Goal: Information Seeking & Learning: Compare options

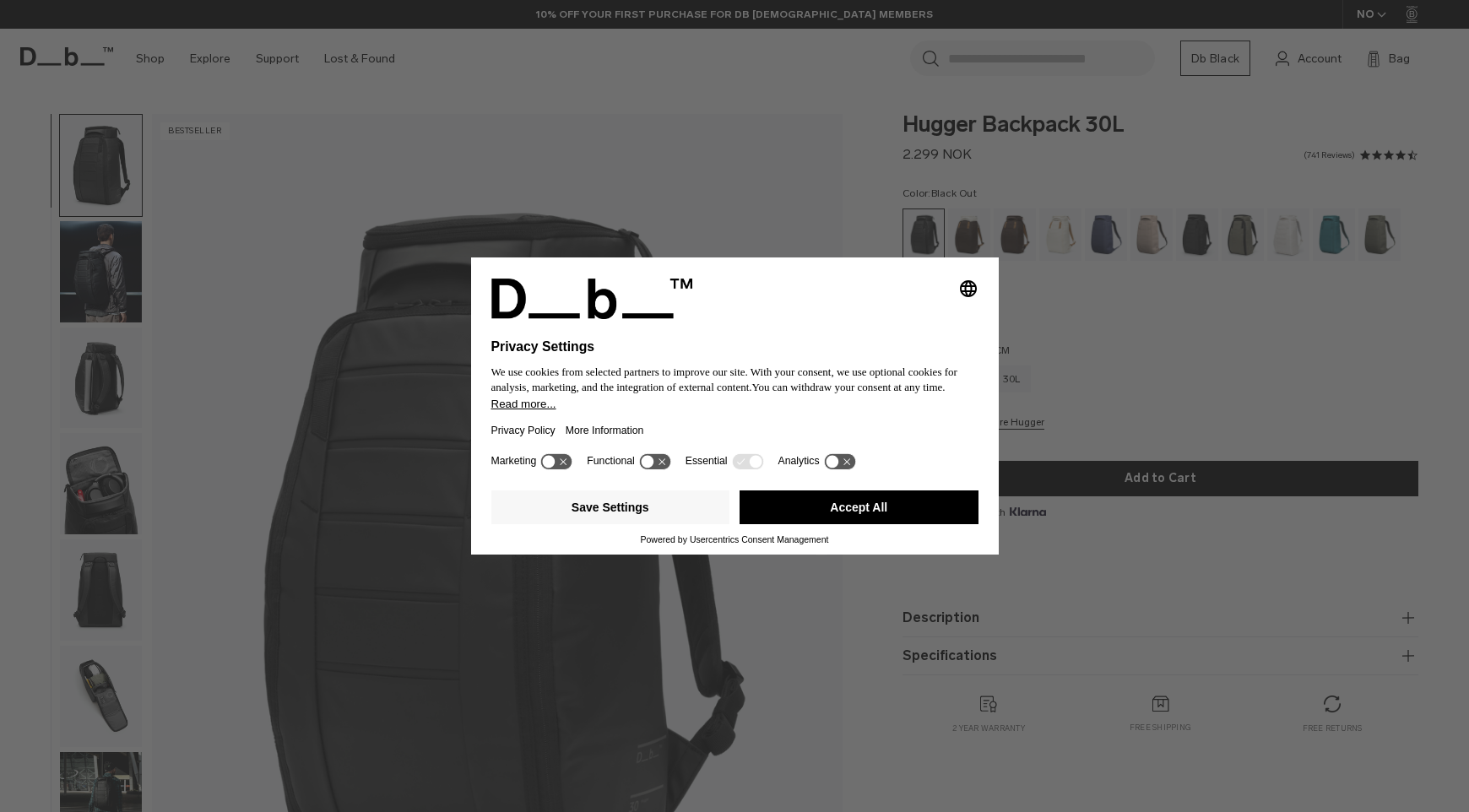
click at [810, 514] on button "Accept All" at bounding box center [858, 507] width 239 height 34
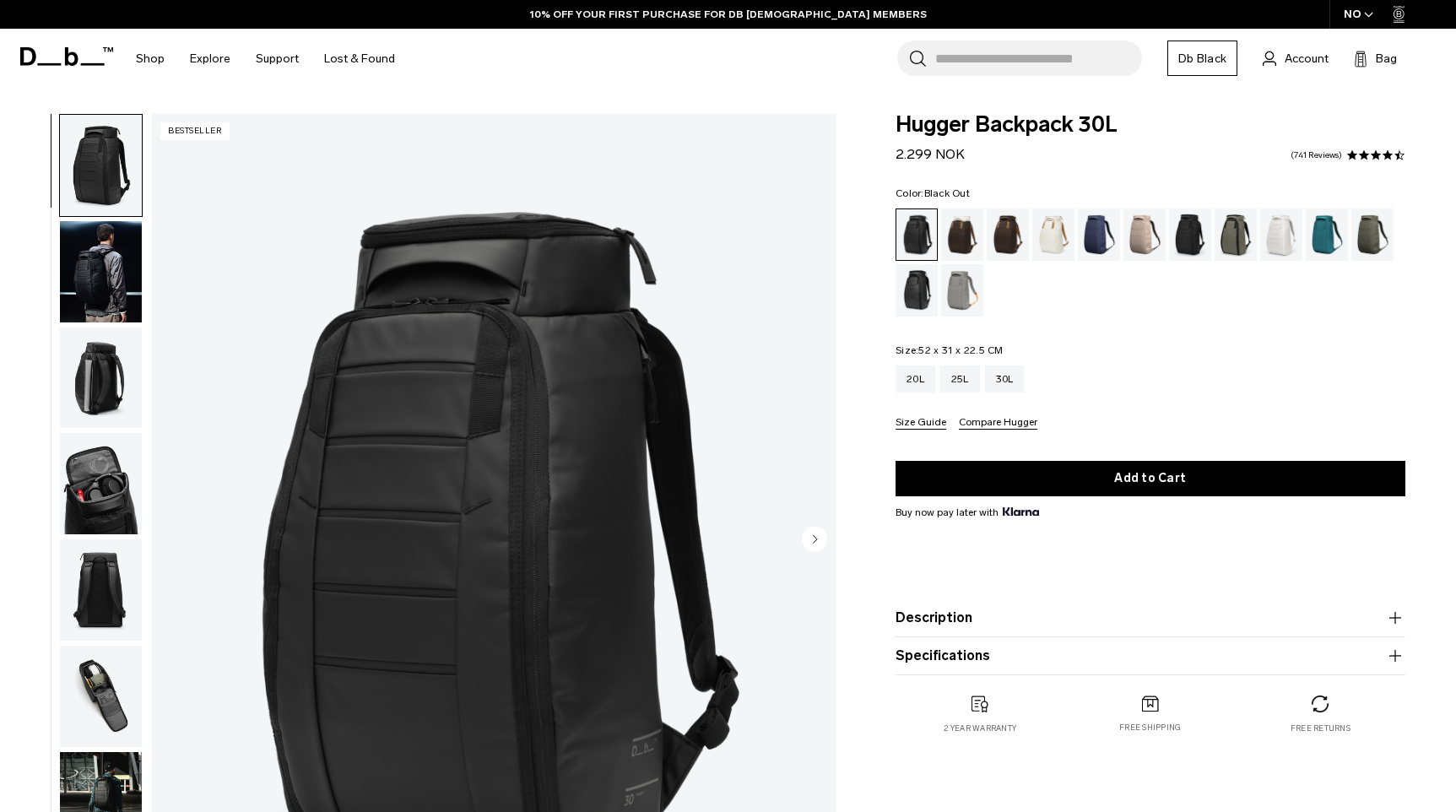
click at [116, 295] on img "button" at bounding box center [100, 272] width 82 height 101
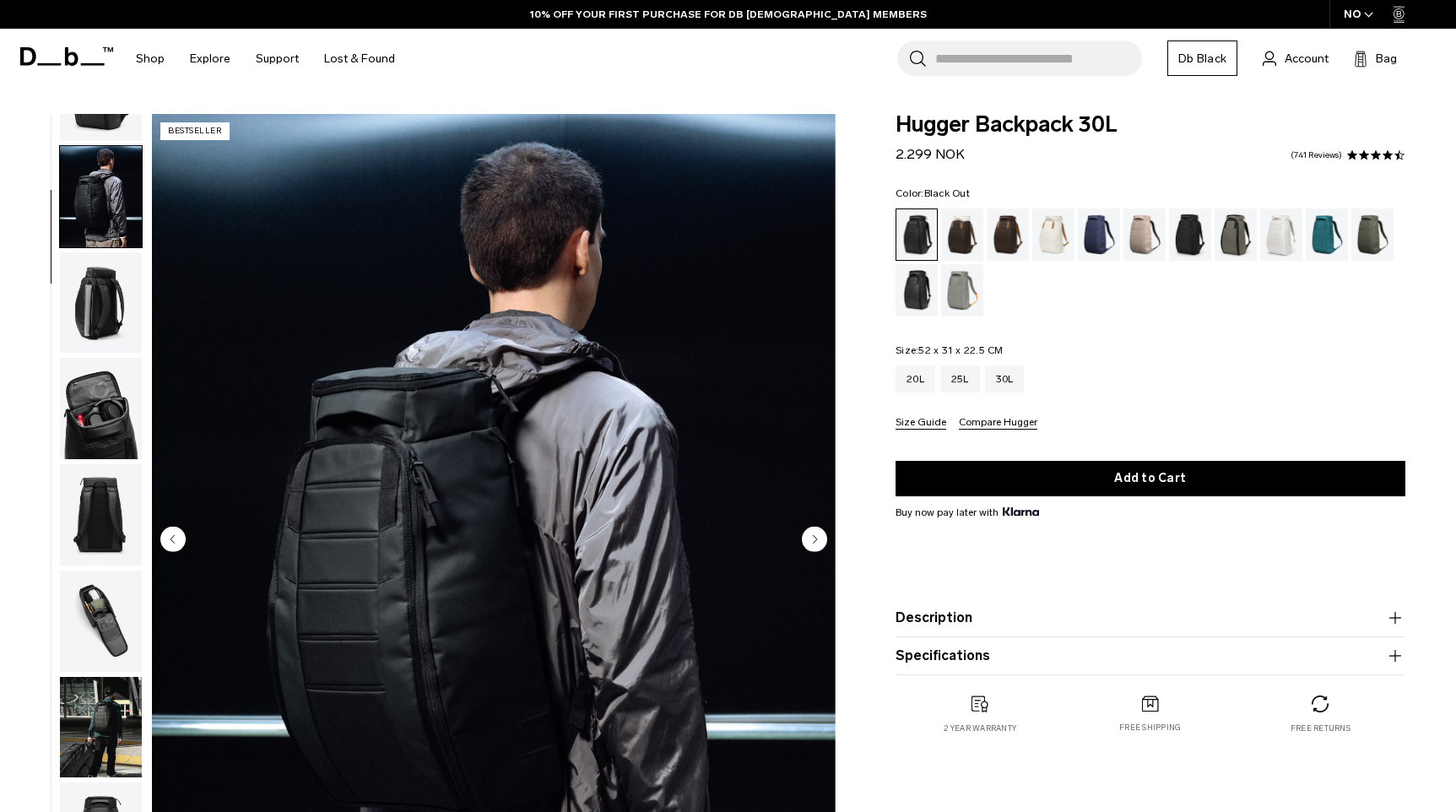
scroll to position [106, 0]
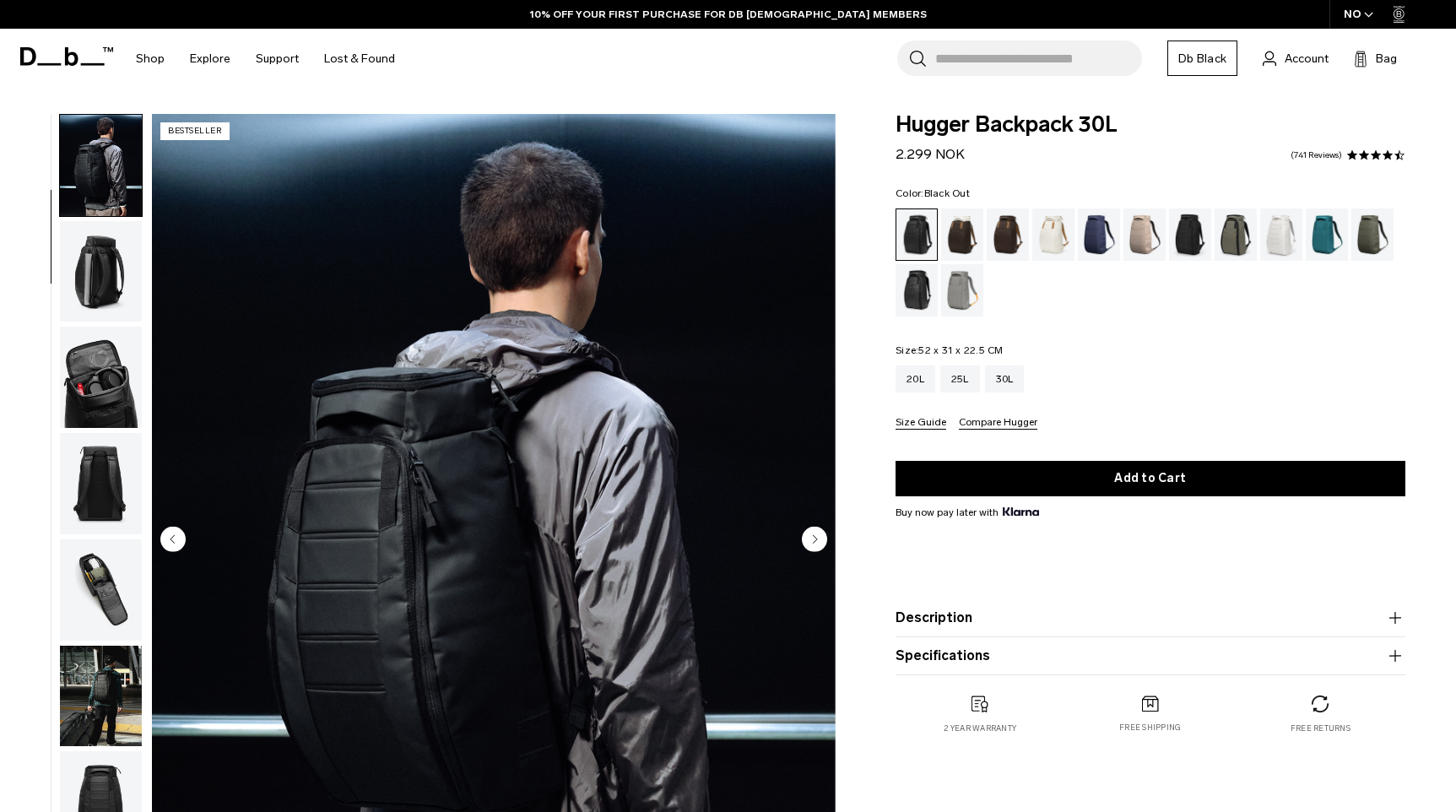
click at [97, 416] on img "button" at bounding box center [100, 377] width 82 height 101
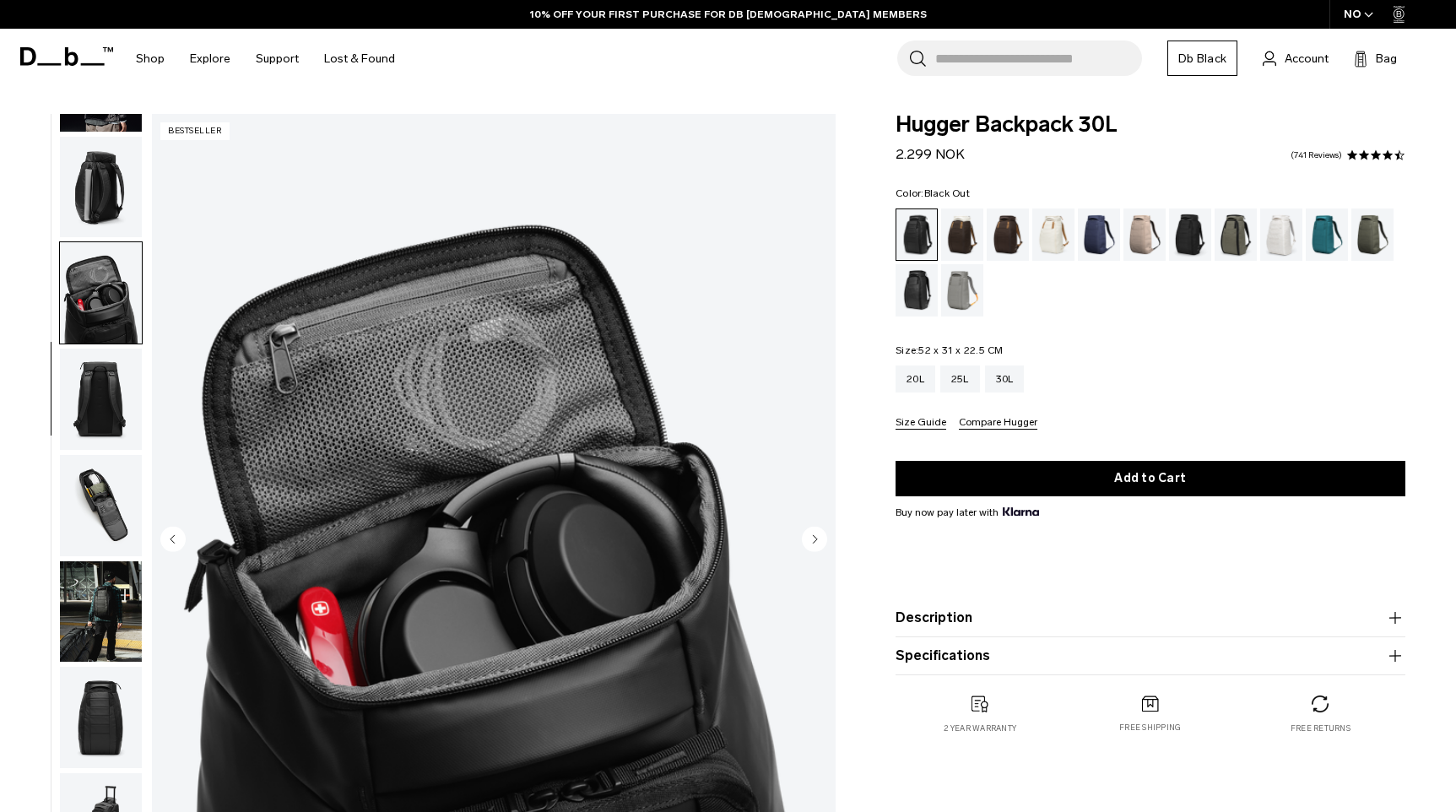
scroll to position [310, 0]
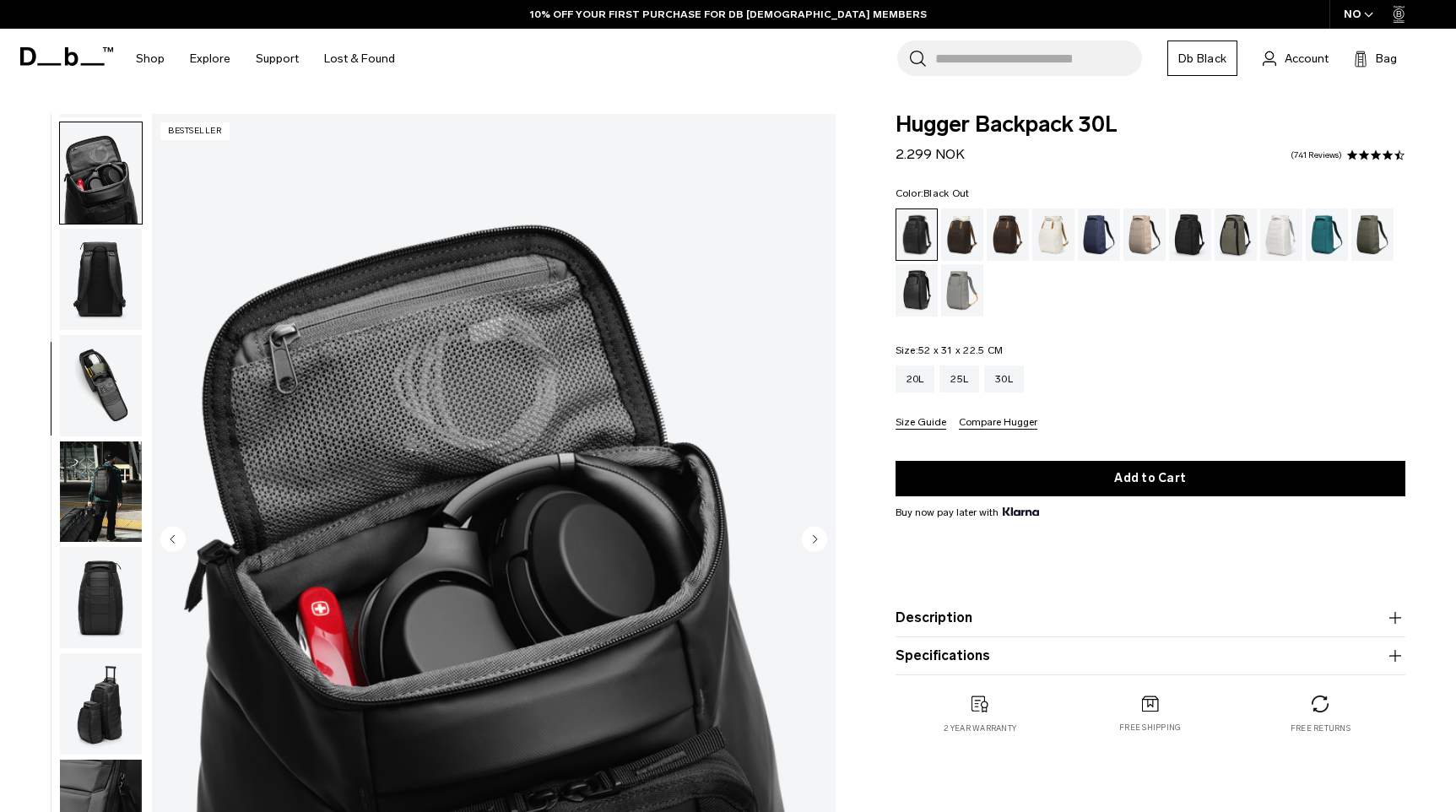
click at [99, 513] on img "button" at bounding box center [100, 492] width 82 height 101
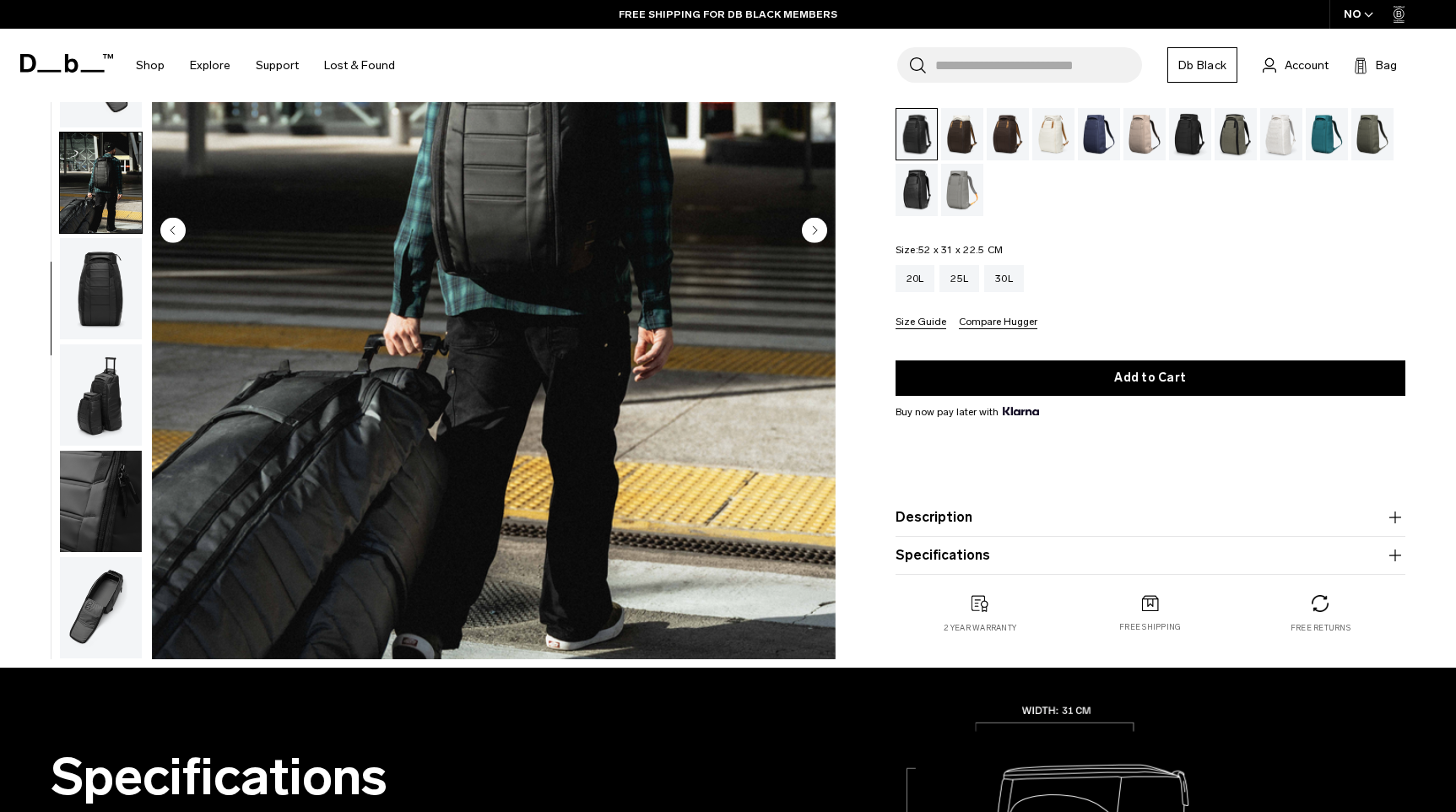
scroll to position [338, 0]
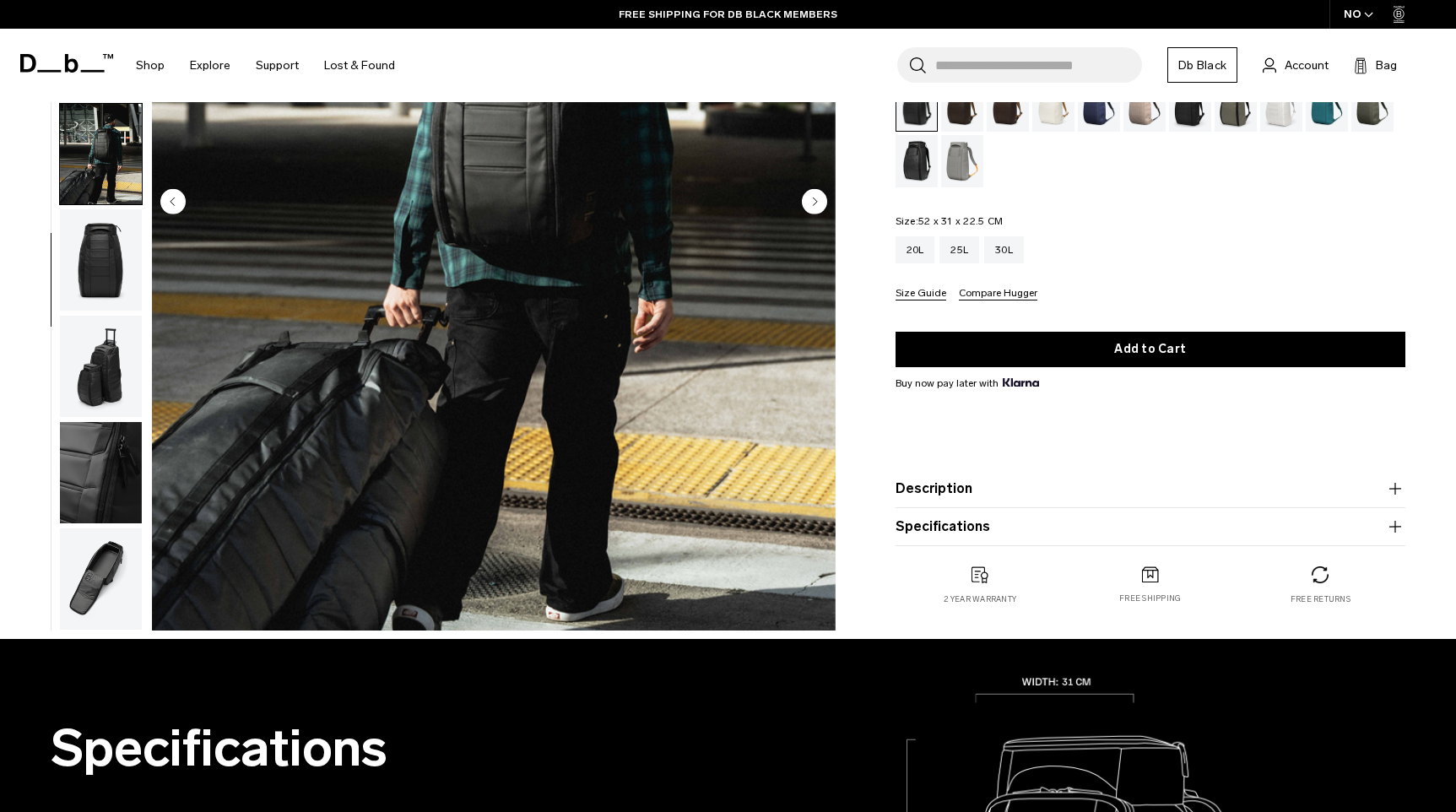
click at [101, 516] on img "button" at bounding box center [100, 472] width 82 height 101
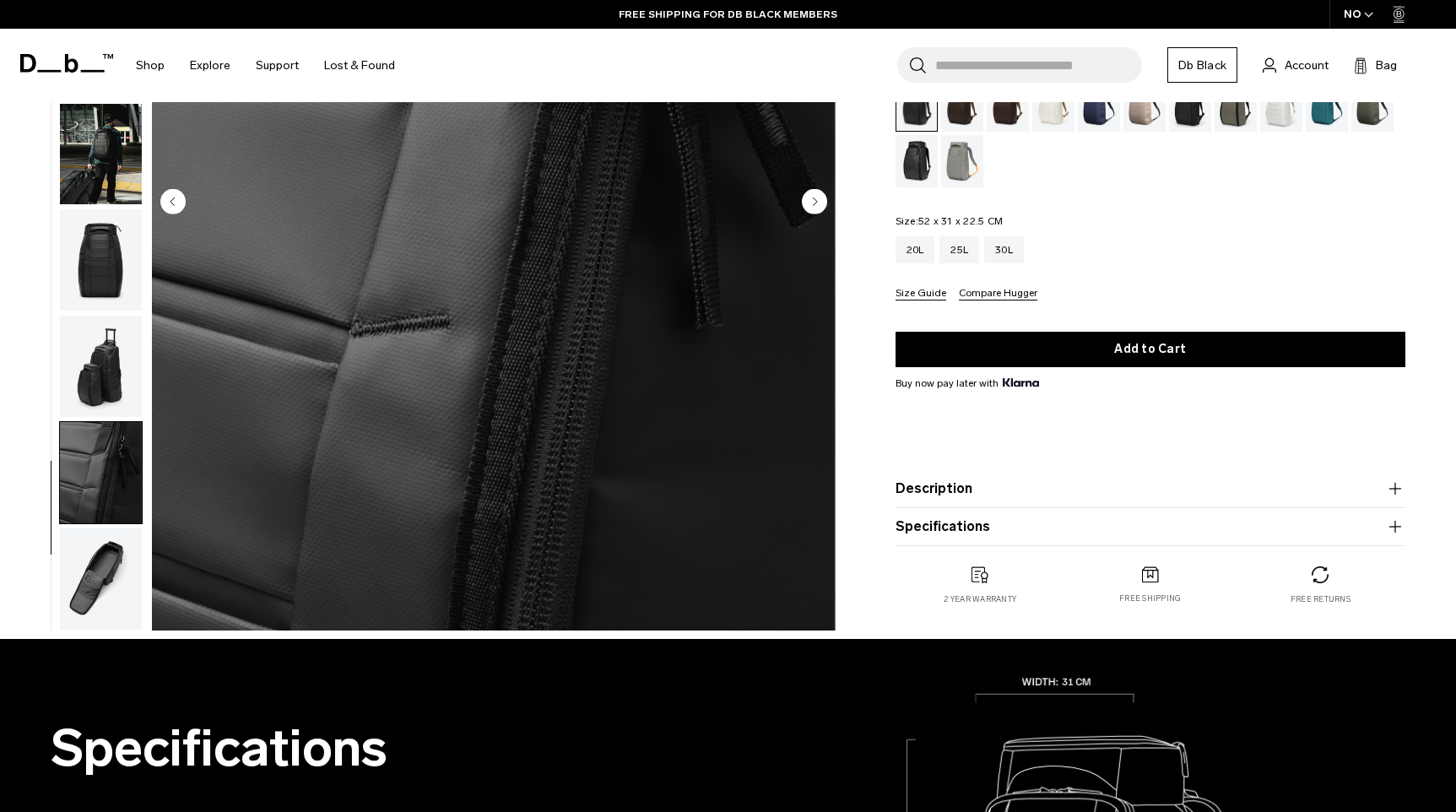
click at [111, 565] on img "button" at bounding box center [100, 579] width 82 height 101
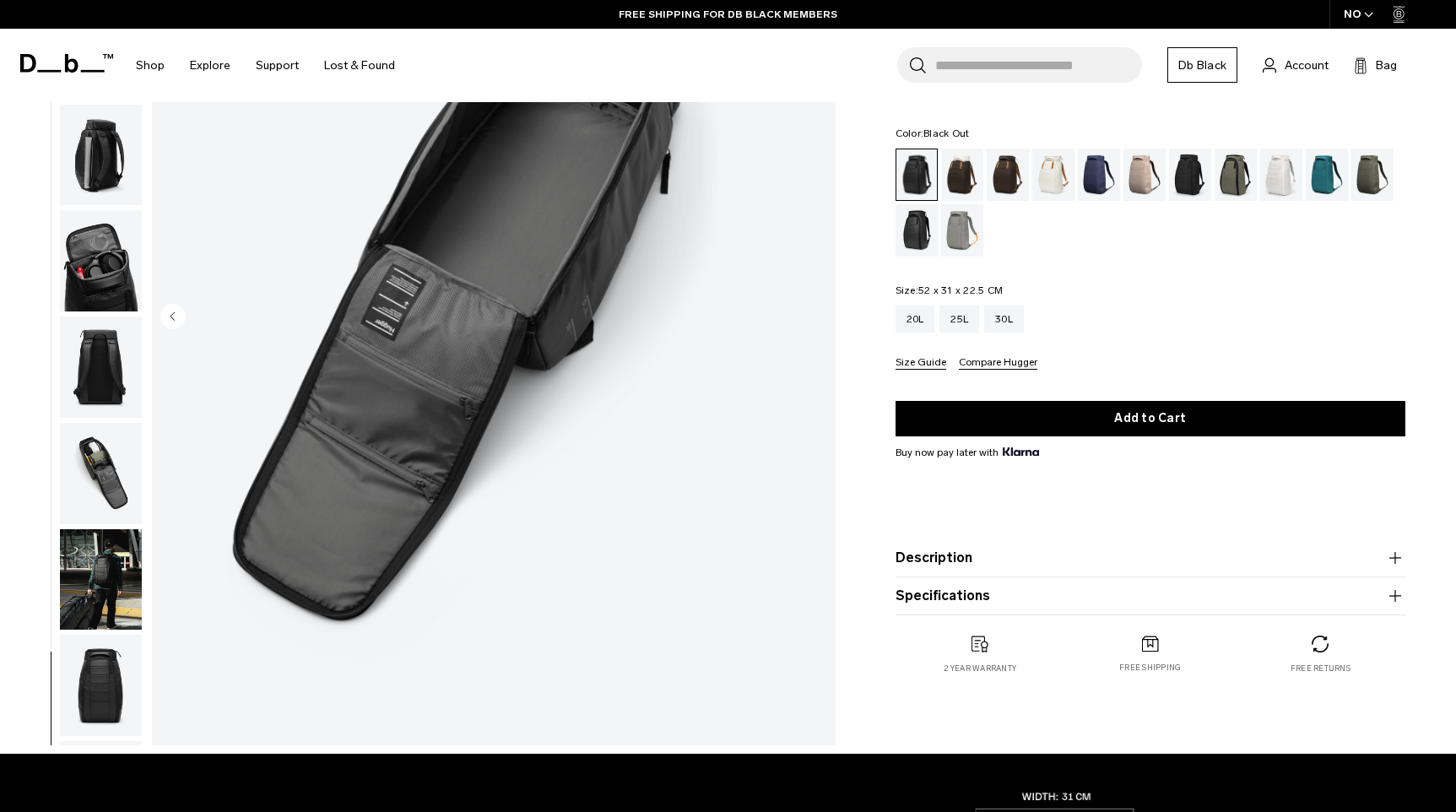
scroll to position [0, 0]
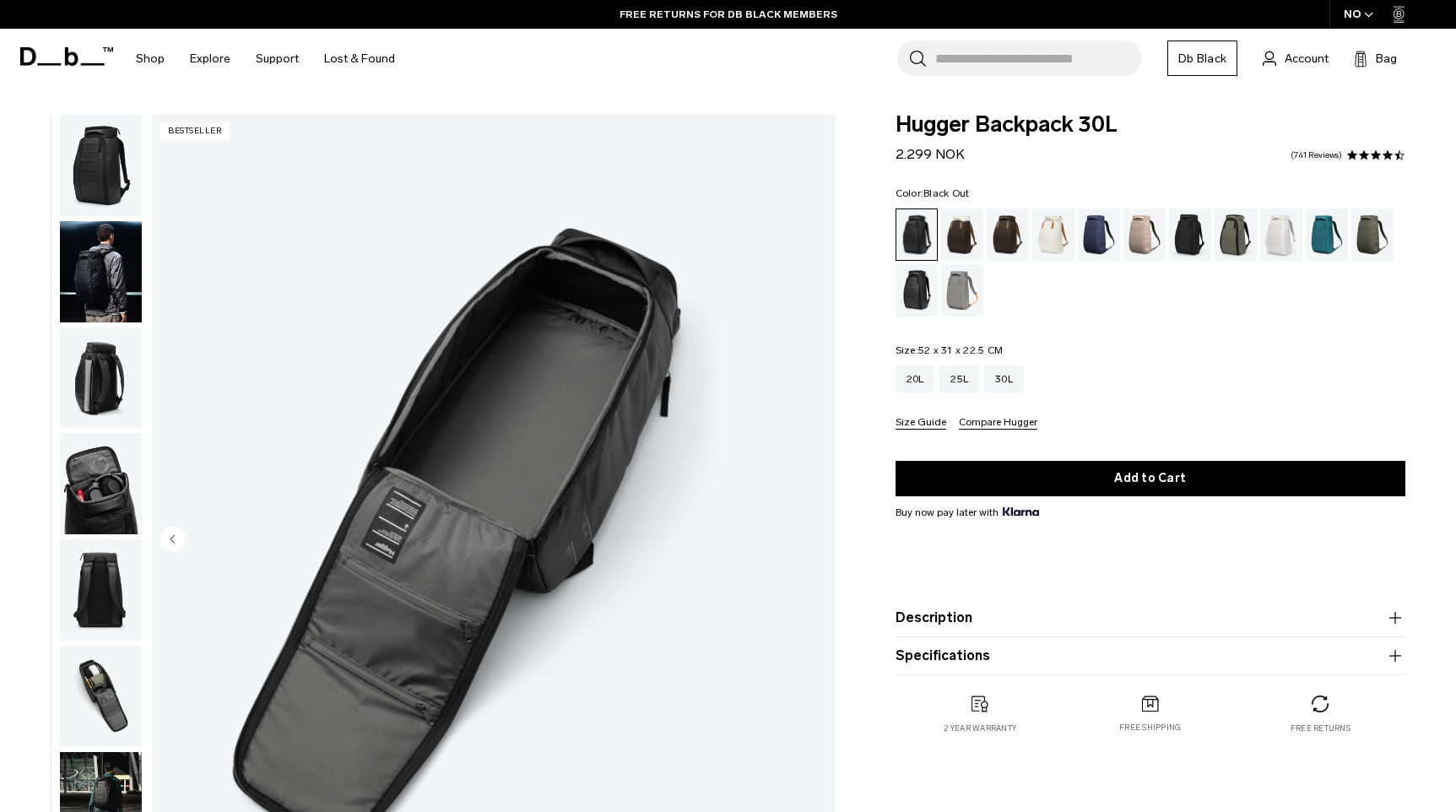
click at [98, 700] on img "button" at bounding box center [100, 696] width 82 height 101
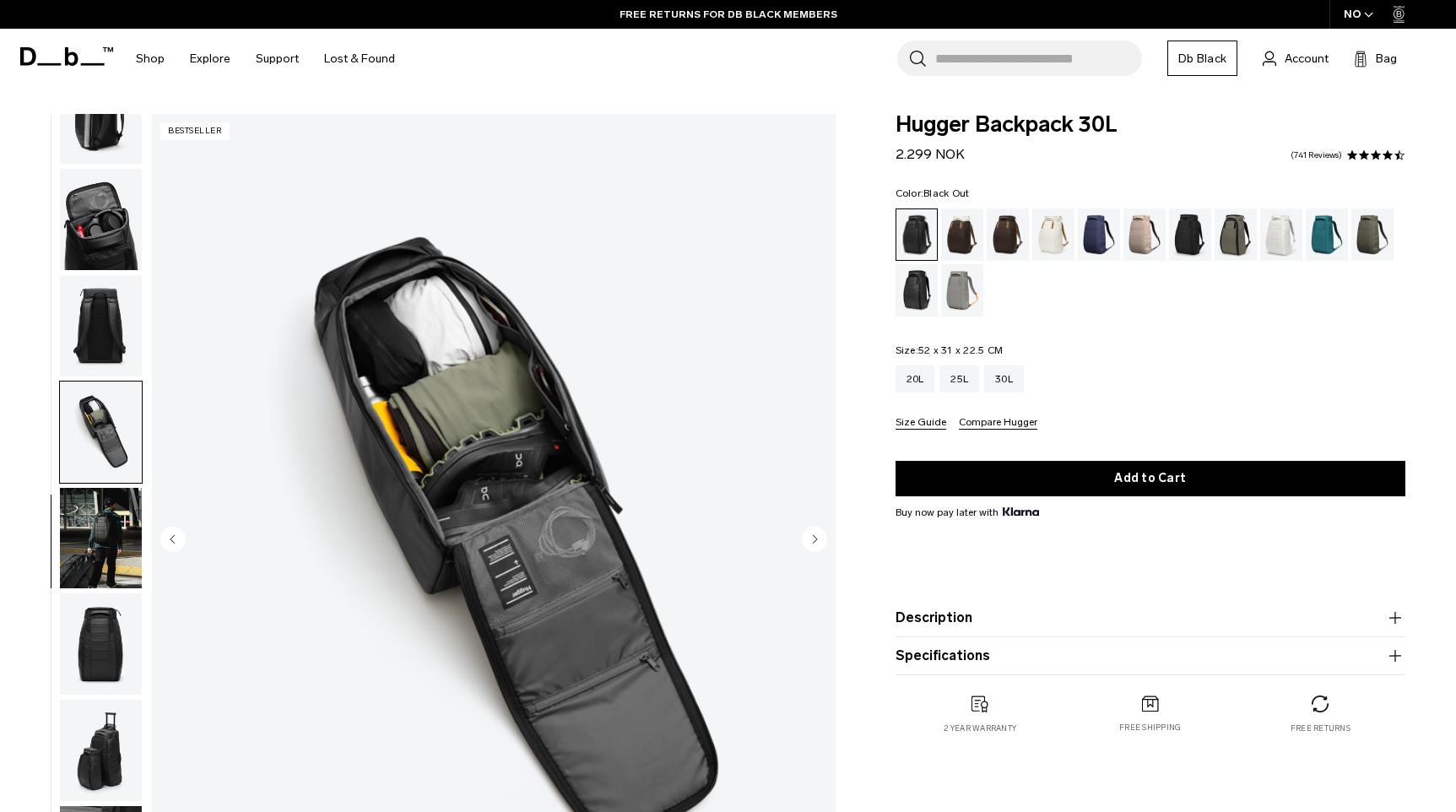
scroll to position [310, 0]
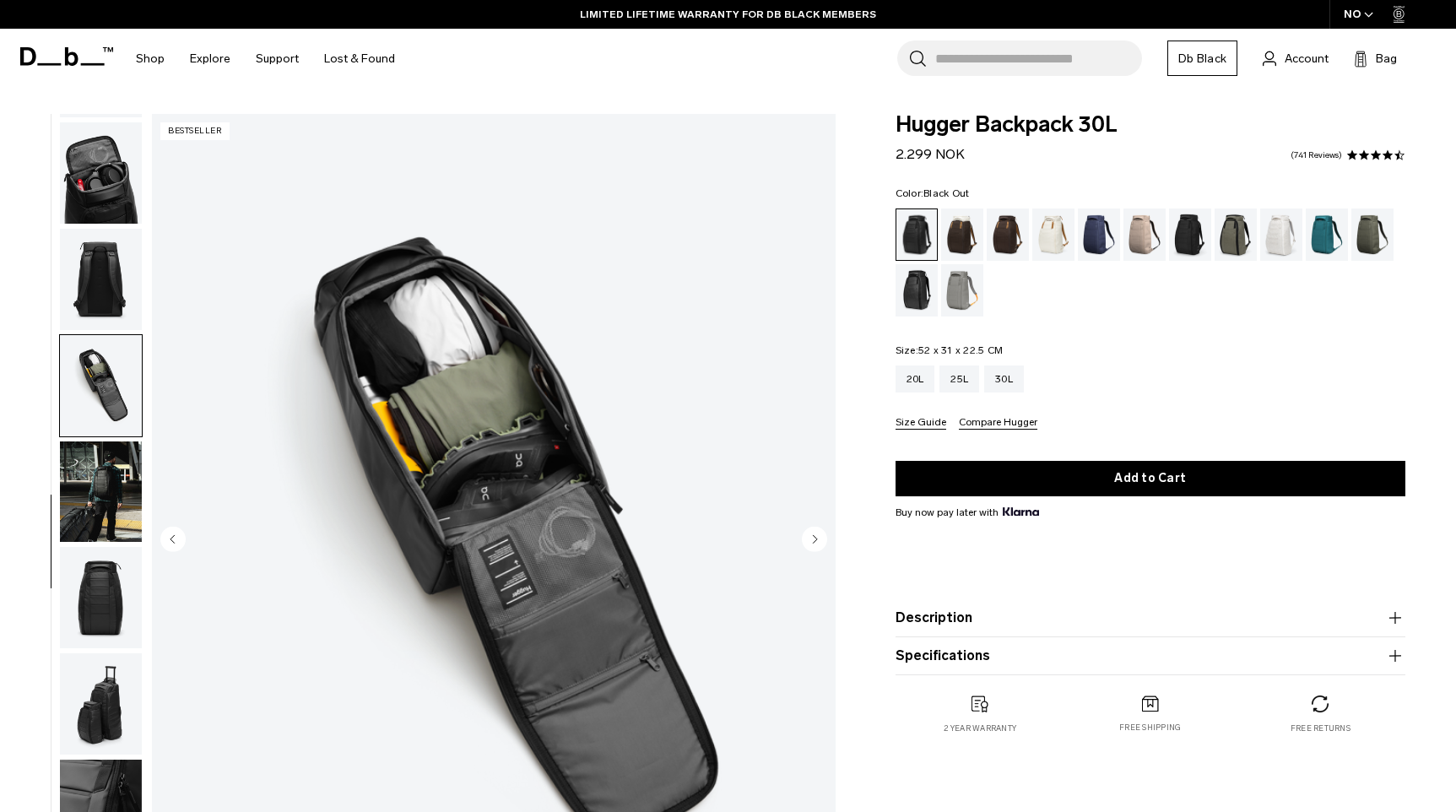
click at [116, 400] on img "button" at bounding box center [100, 386] width 82 height 101
click at [96, 268] on img "button" at bounding box center [100, 279] width 82 height 101
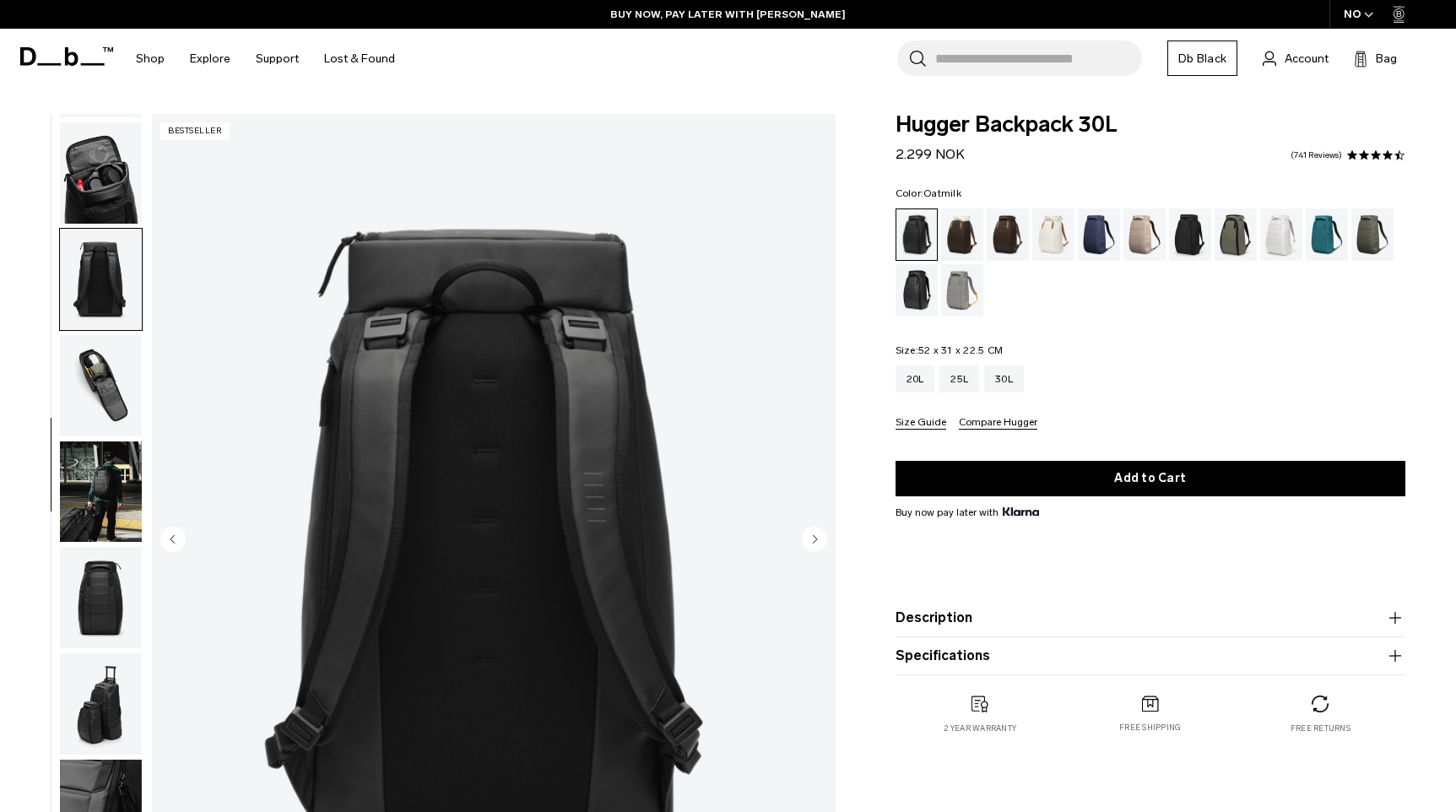
click at [1047, 233] on div "Oatmilk" at bounding box center [1054, 234] width 43 height 52
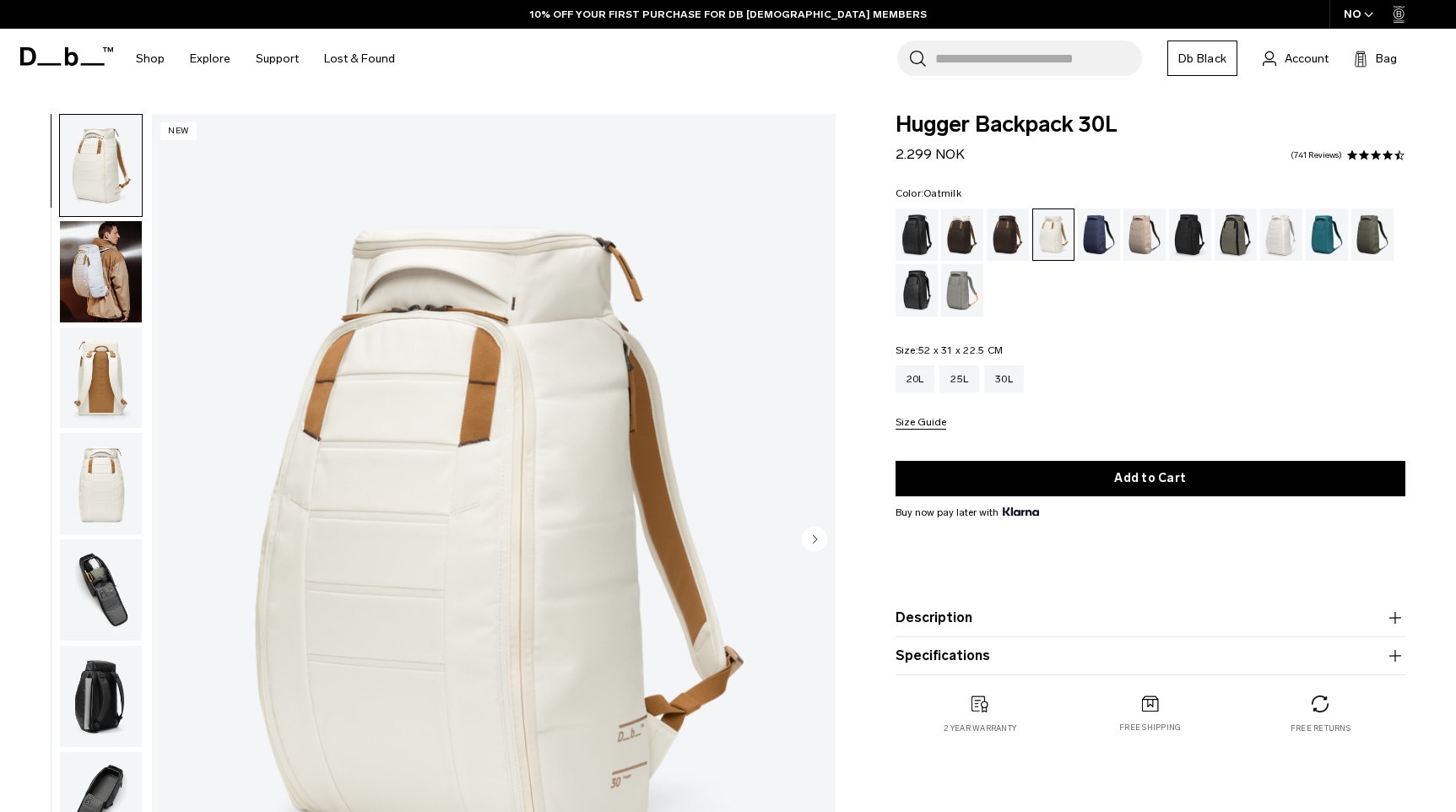
click at [87, 271] on img "button" at bounding box center [100, 272] width 82 height 101
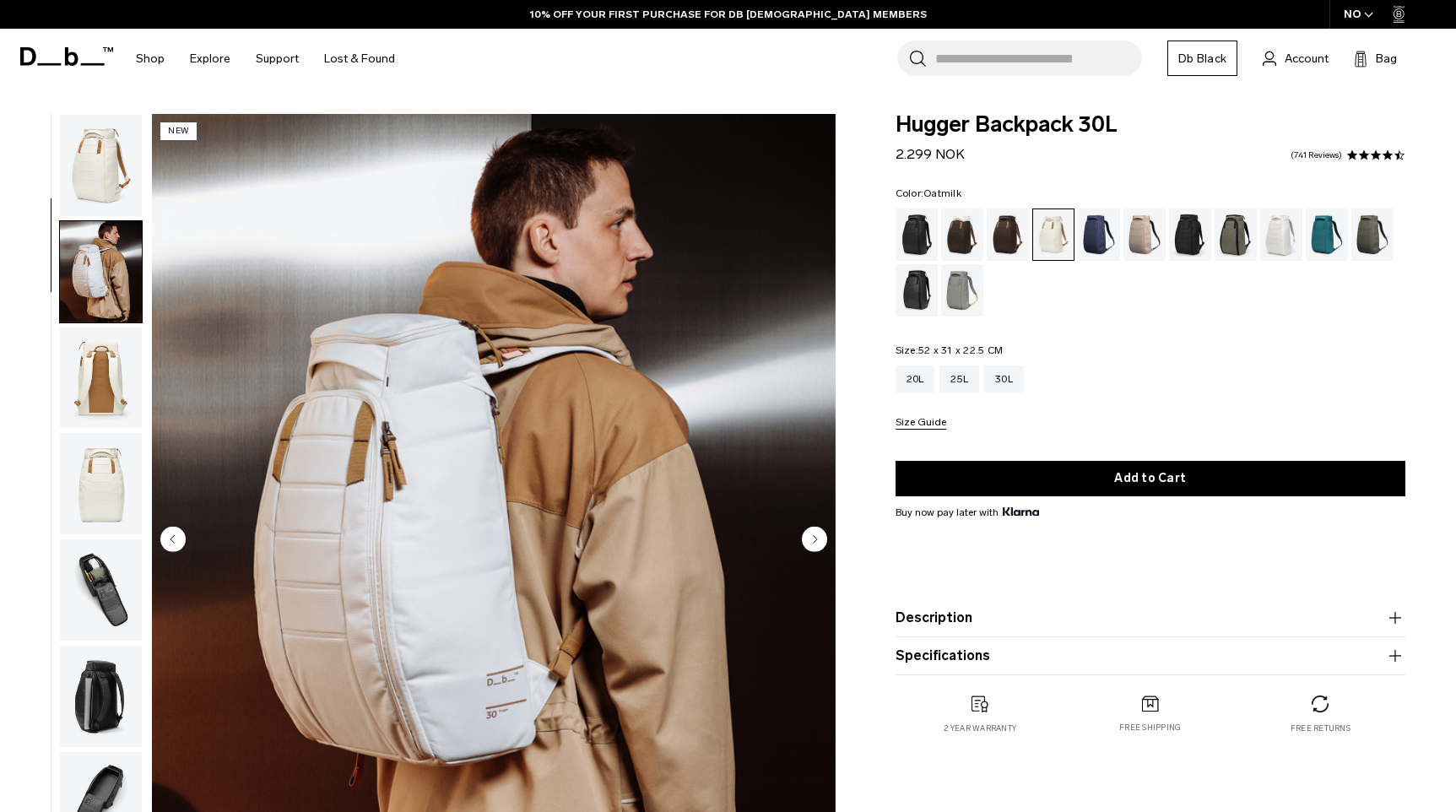
scroll to position [106, 0]
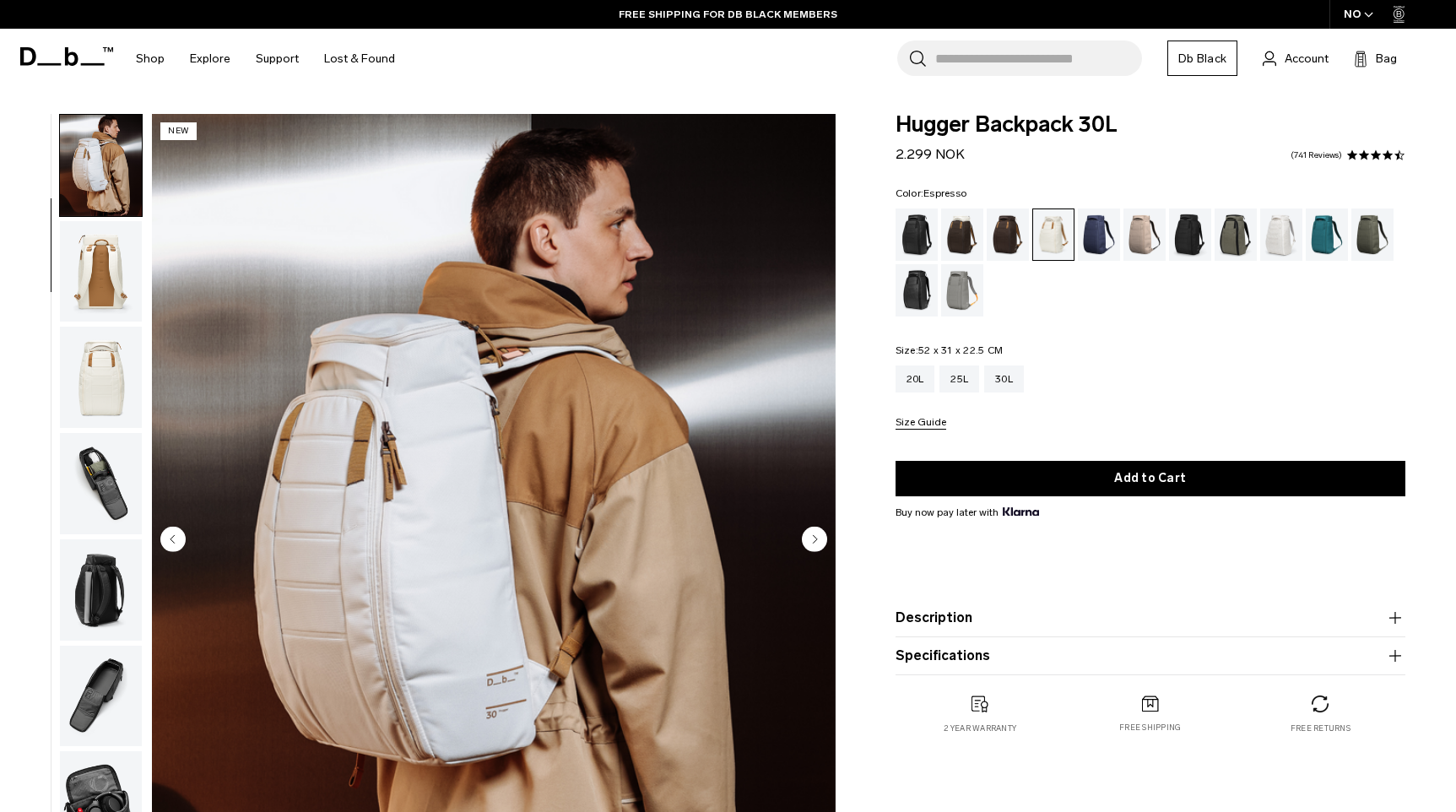
click at [1001, 215] on div "Espresso" at bounding box center [1008, 234] width 43 height 52
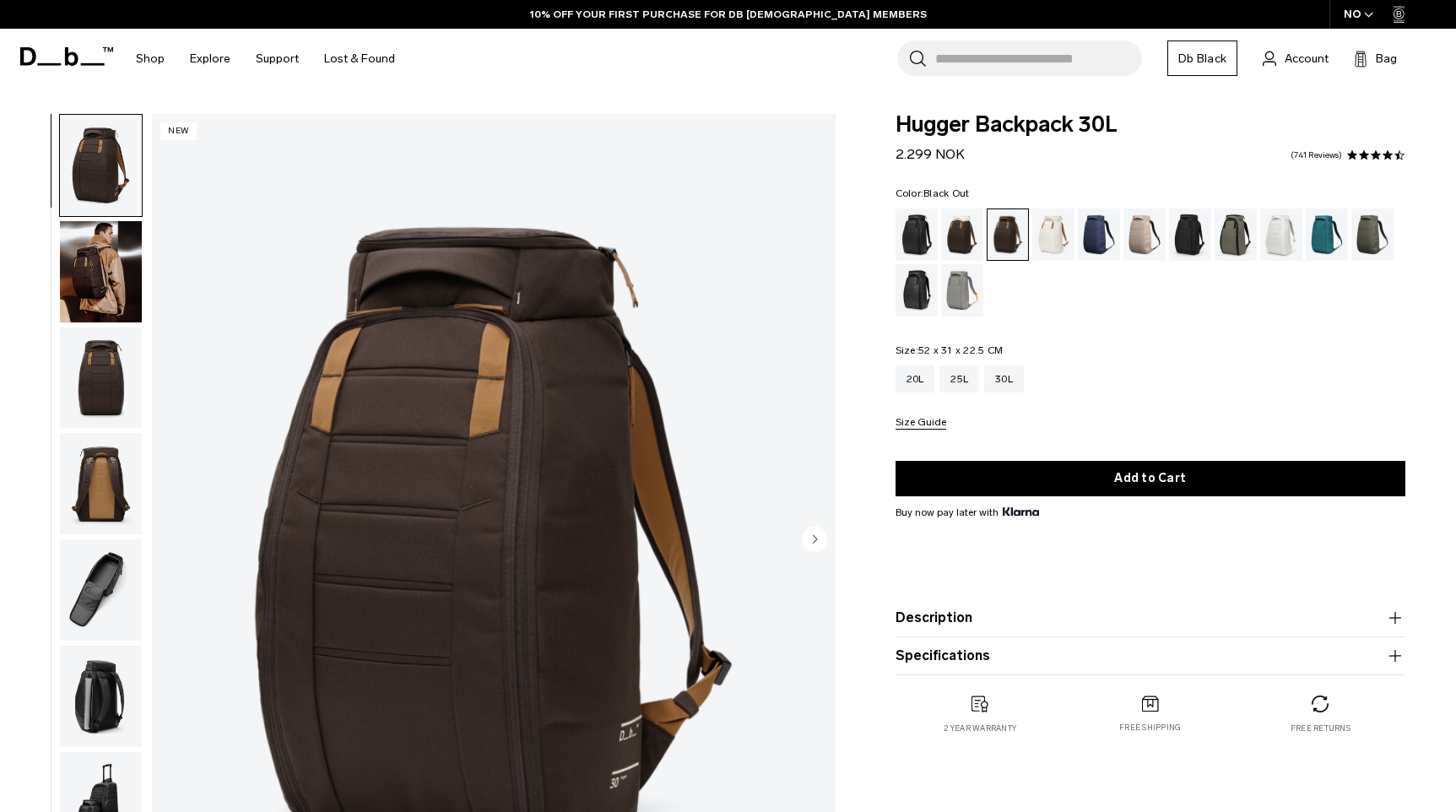
click at [931, 228] on div "Black Out" at bounding box center [916, 234] width 43 height 52
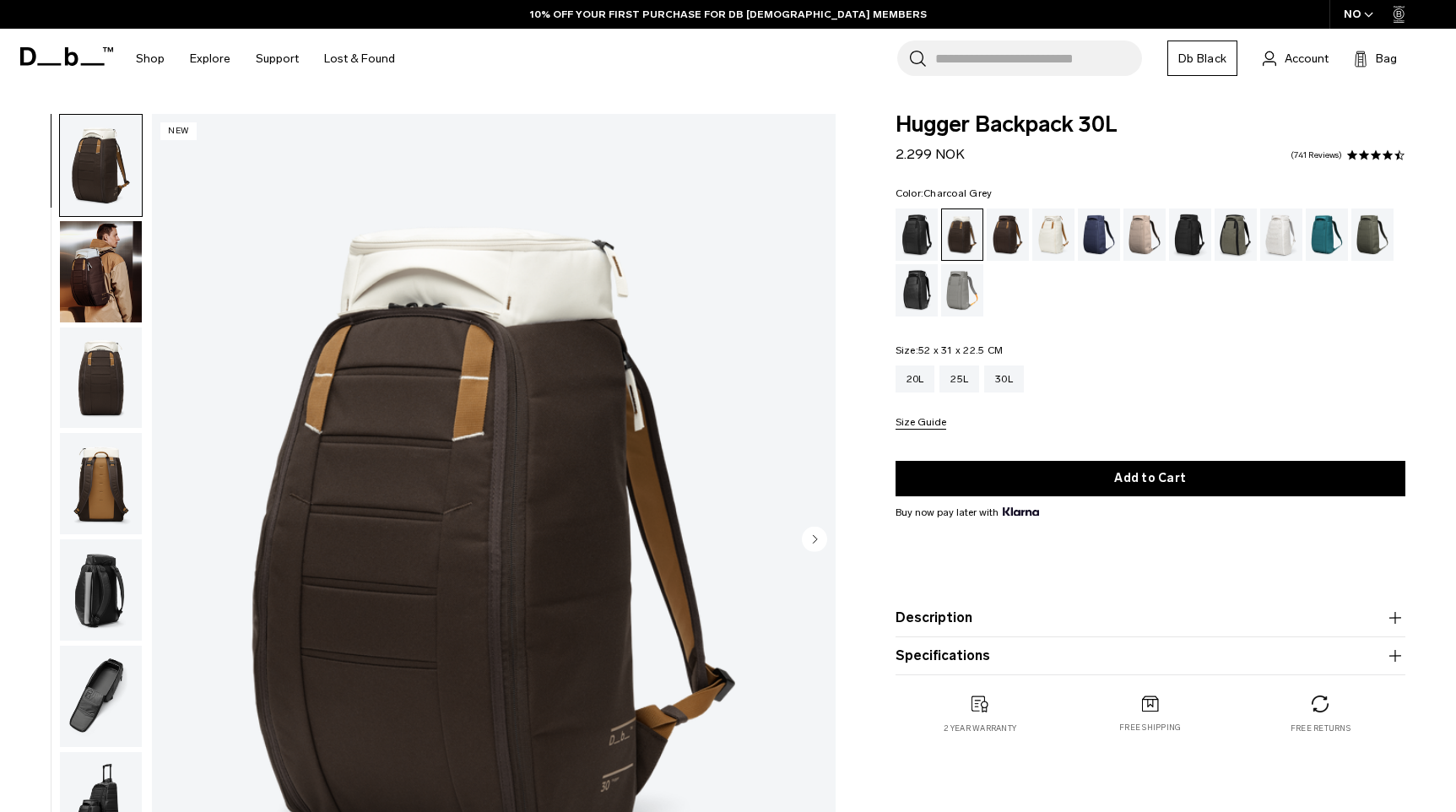
click at [1188, 224] on div "Charcoal Grey" at bounding box center [1190, 234] width 43 height 52
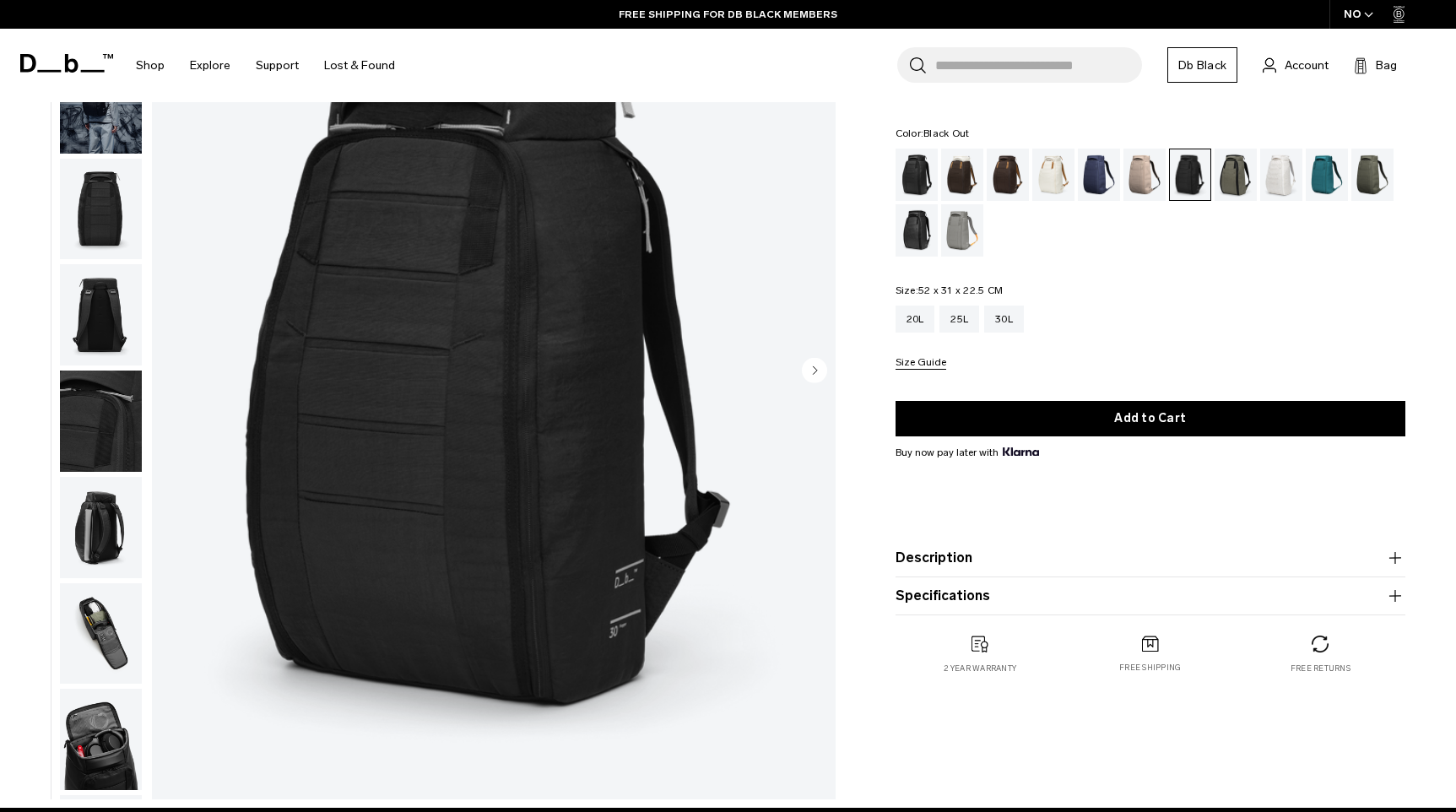
click at [925, 183] on div "Black Out" at bounding box center [916, 174] width 43 height 52
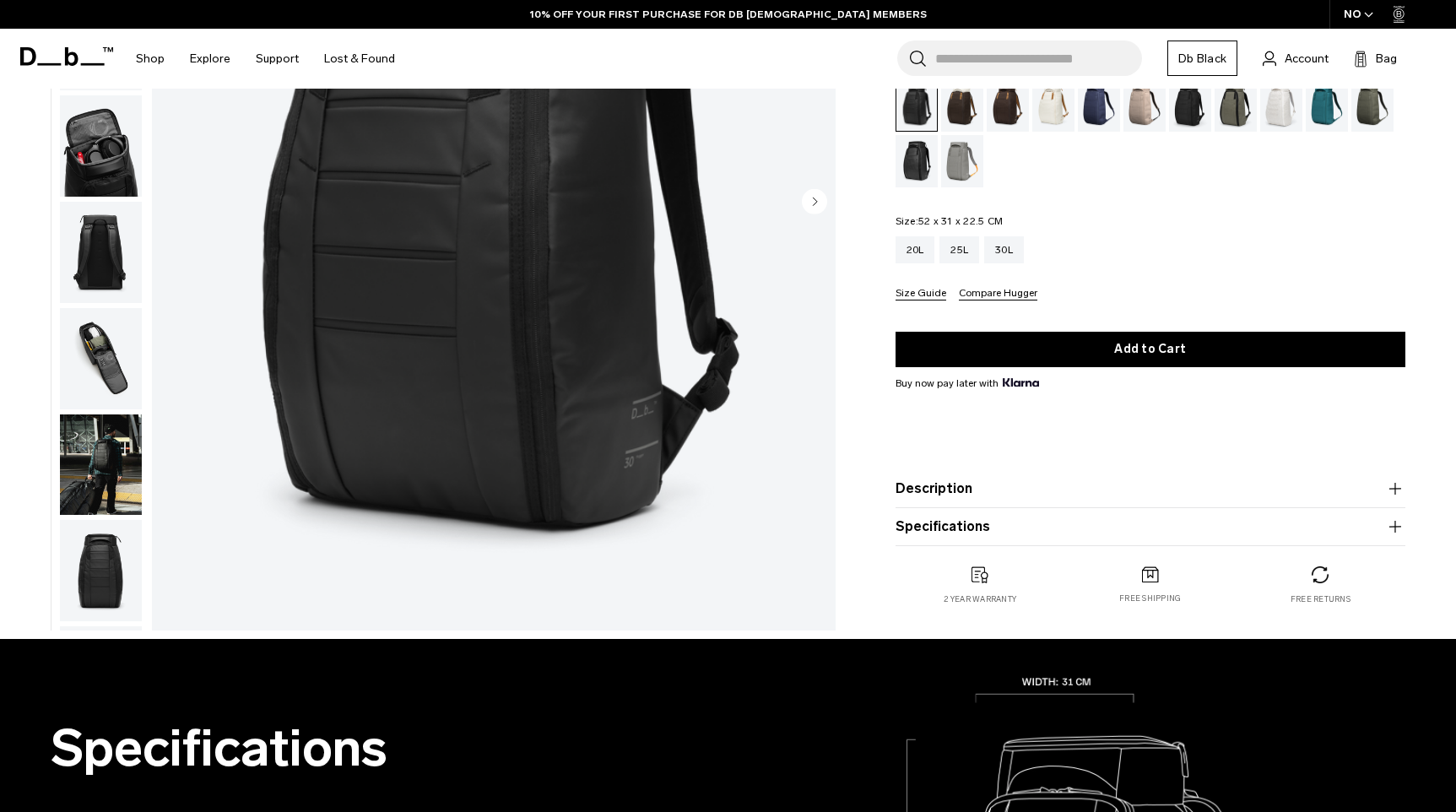
click at [109, 581] on img "button" at bounding box center [100, 571] width 82 height 101
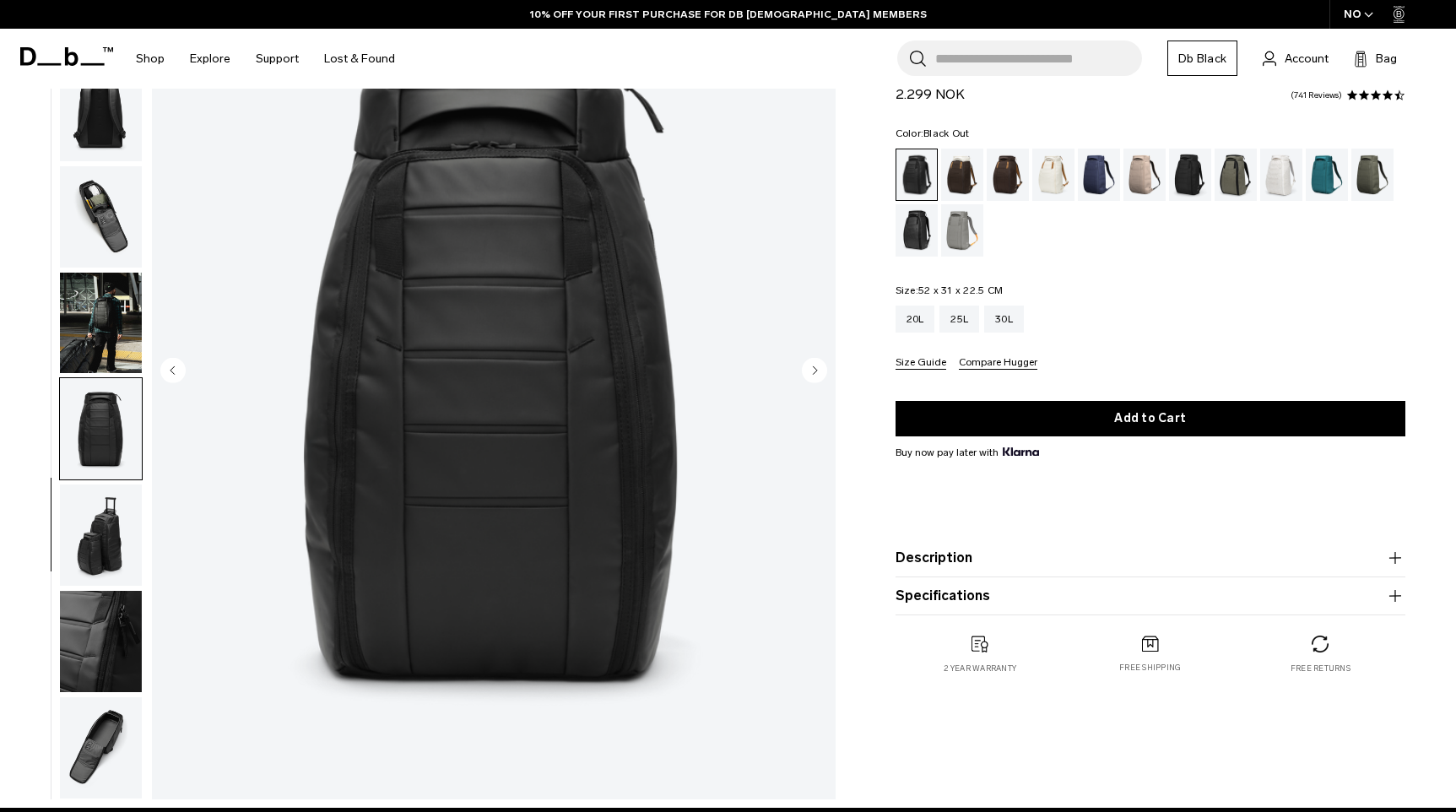
scroll to position [338, 0]
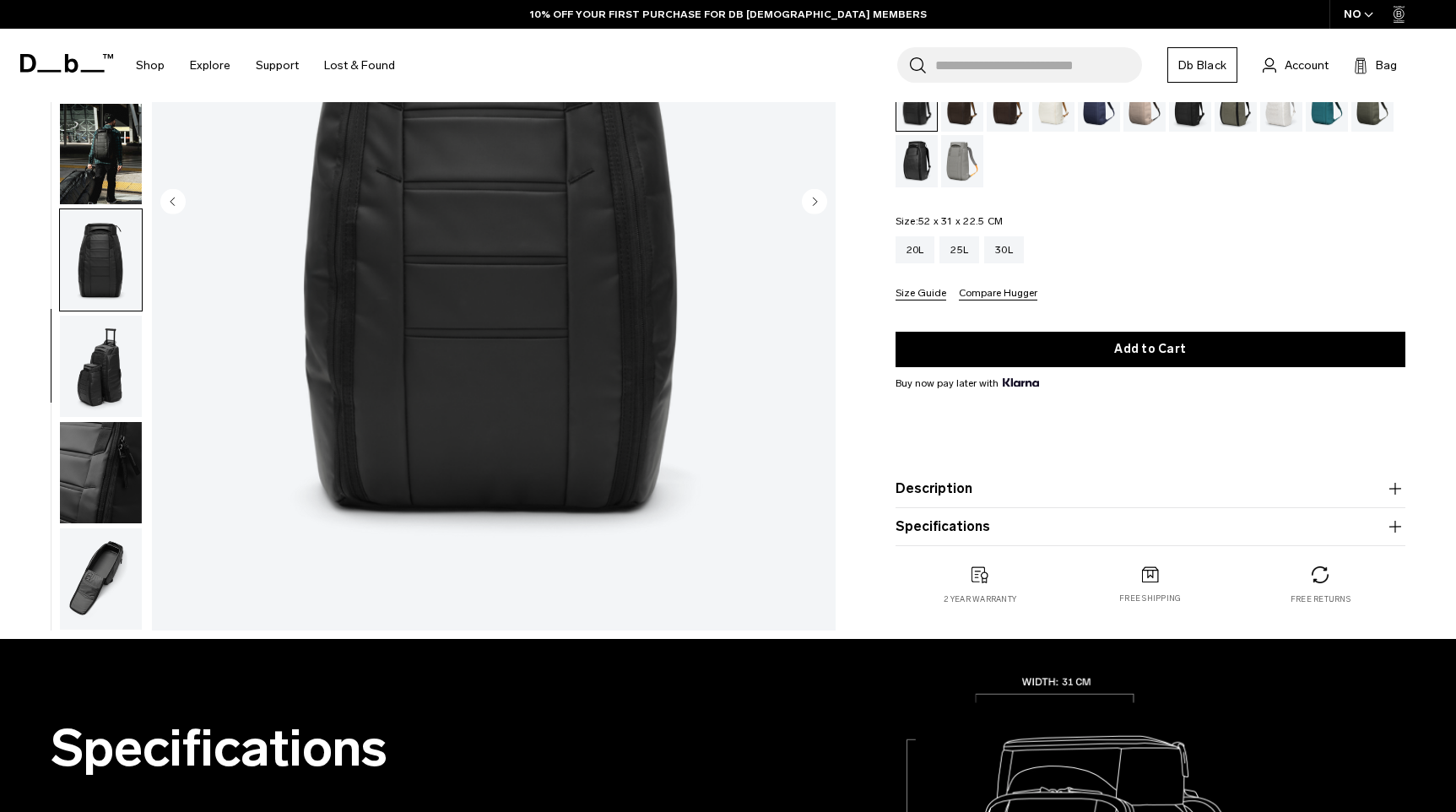
click at [107, 481] on img "button" at bounding box center [100, 472] width 82 height 101
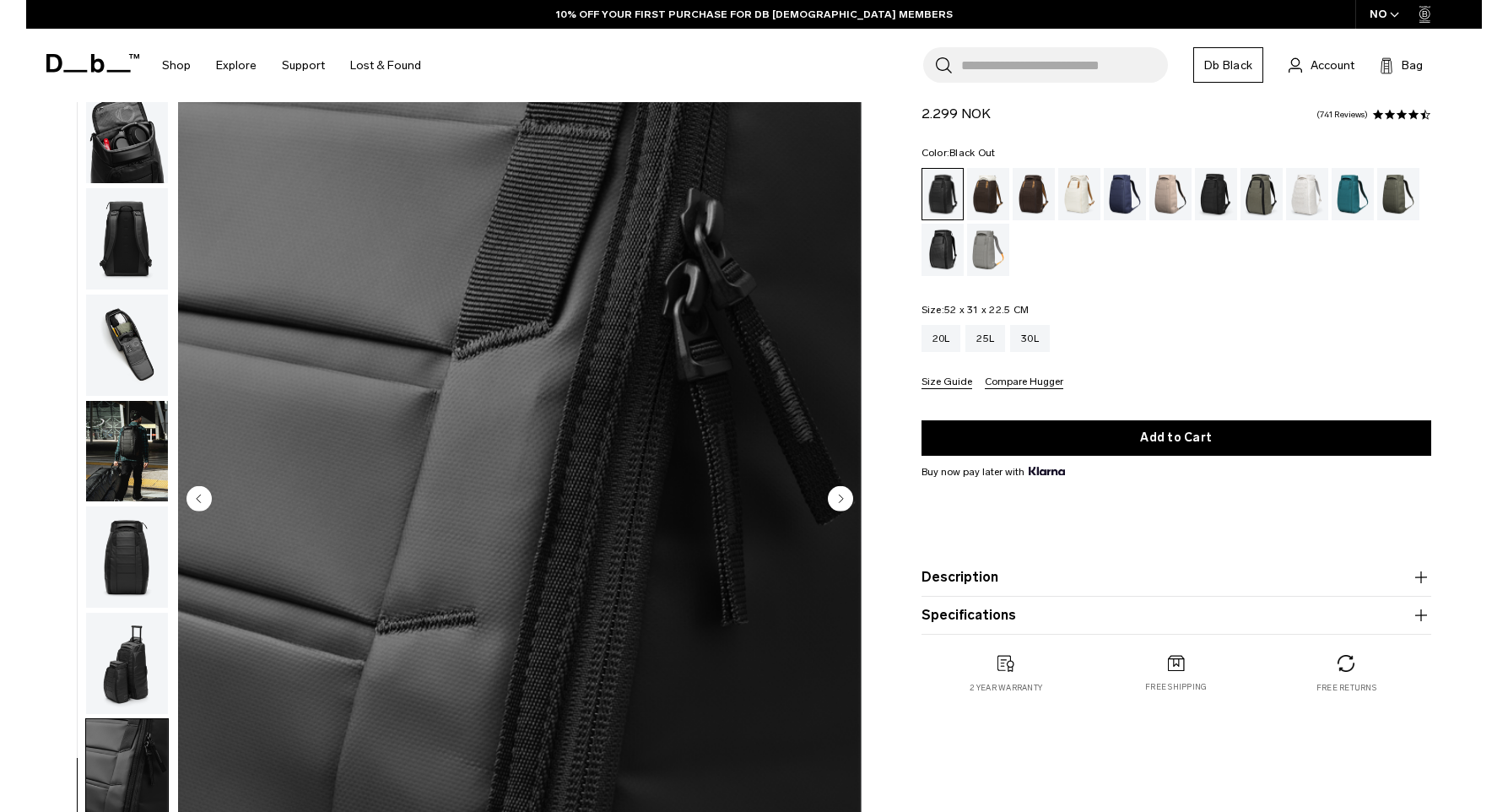
scroll to position [0, 0]
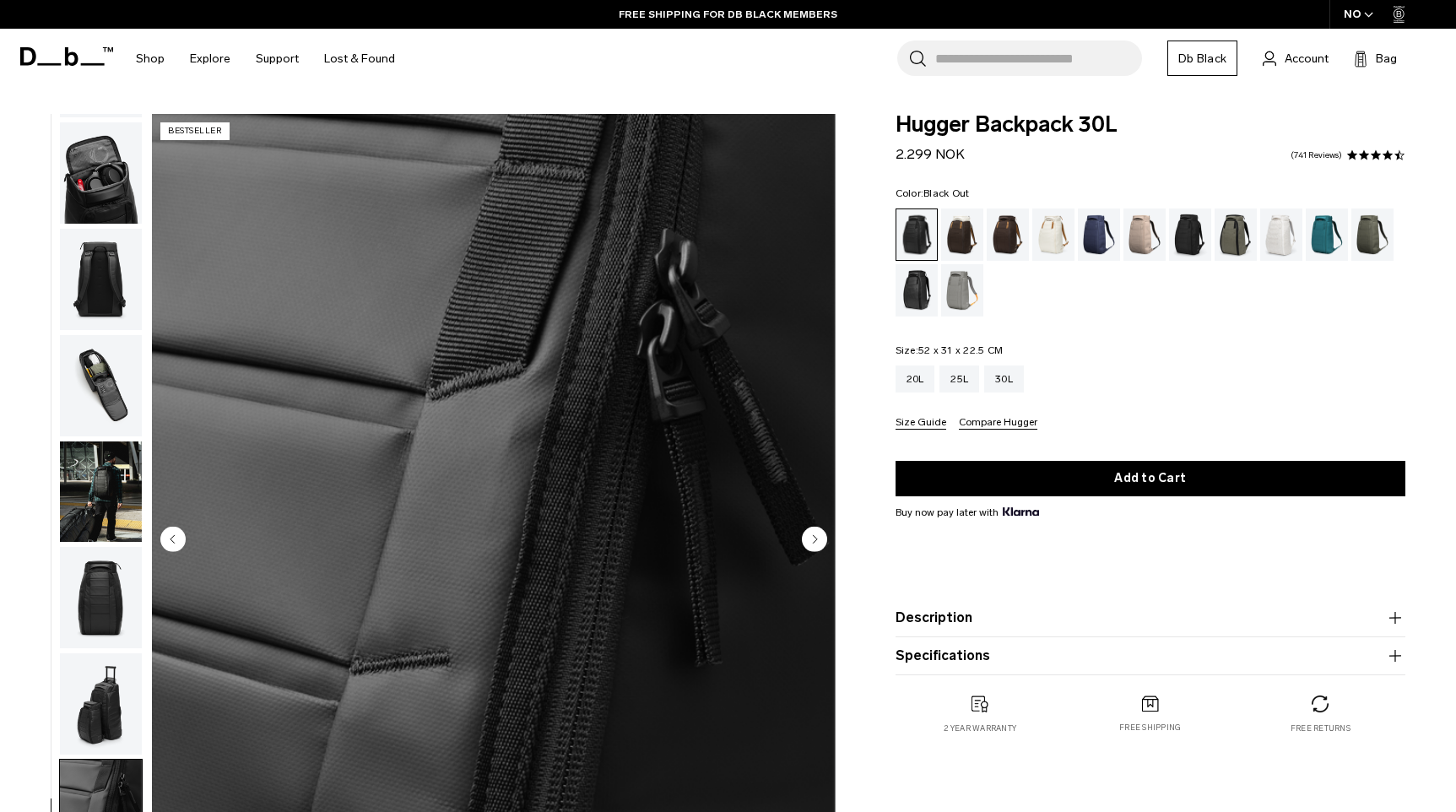
click at [96, 408] on img "button" at bounding box center [100, 386] width 82 height 101
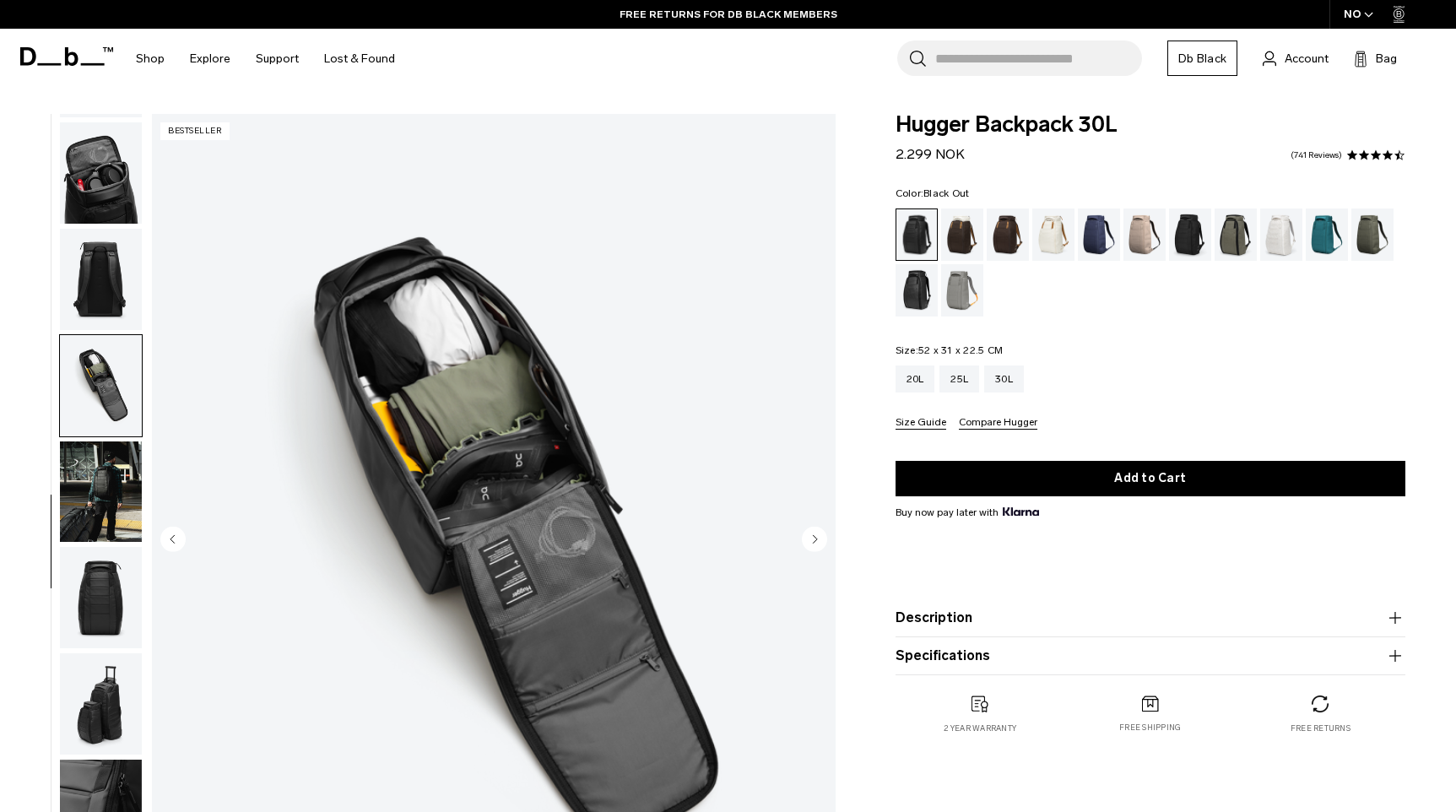
click at [116, 184] on img "button" at bounding box center [100, 173] width 82 height 101
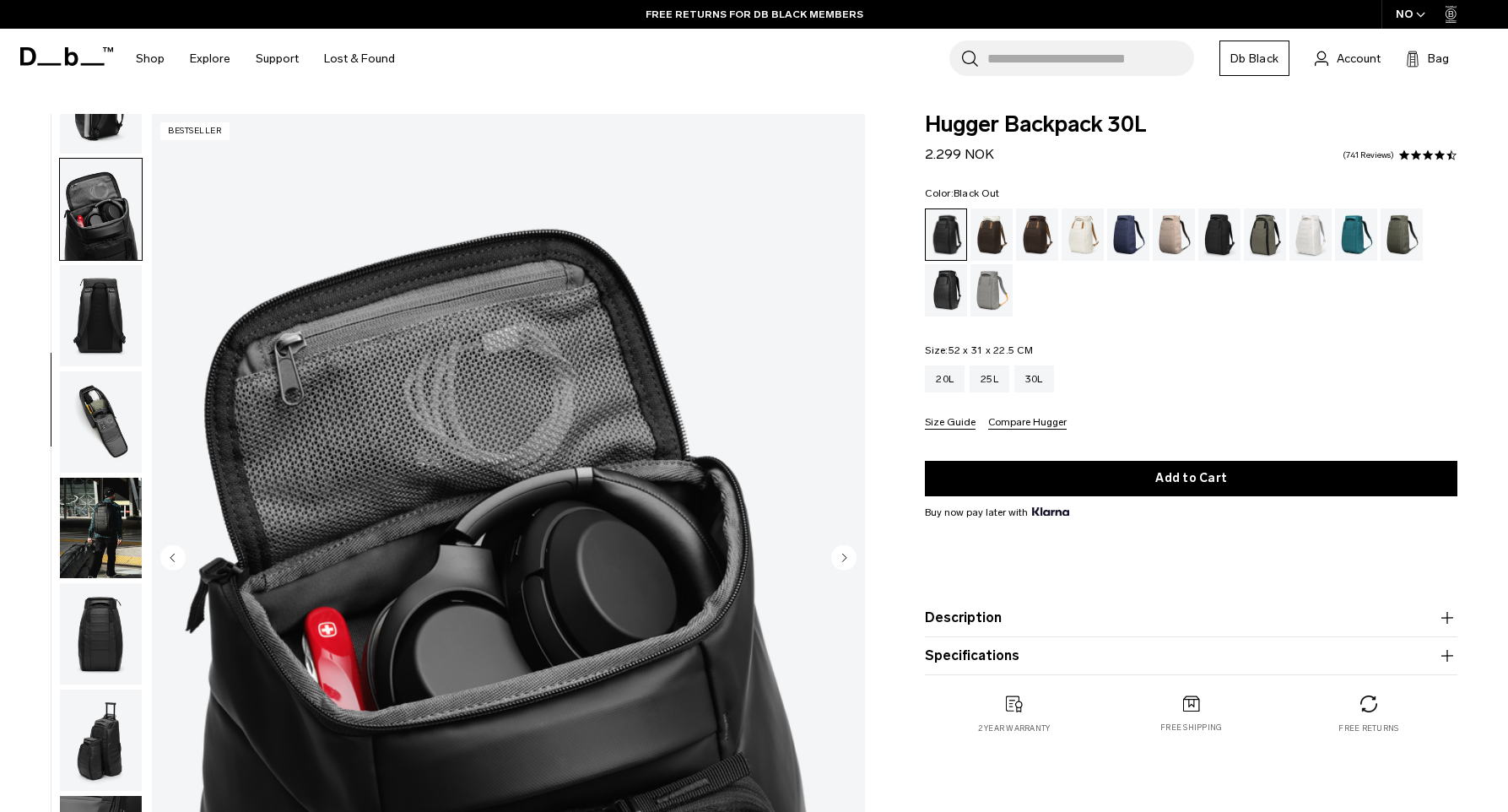
click at [547, 579] on img "4 / 11" at bounding box center [508, 559] width 713 height 890
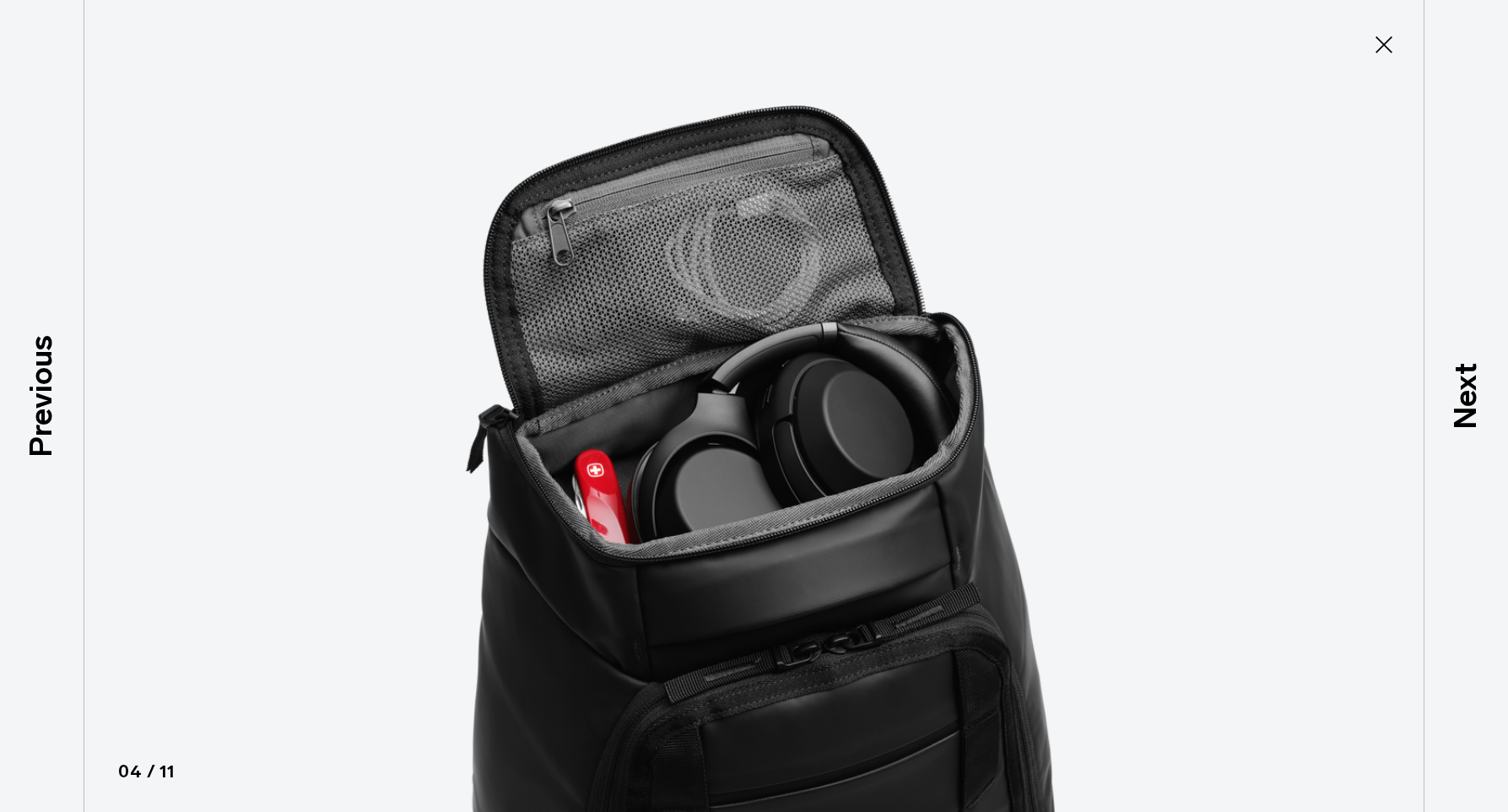
scroll to position [266, 0]
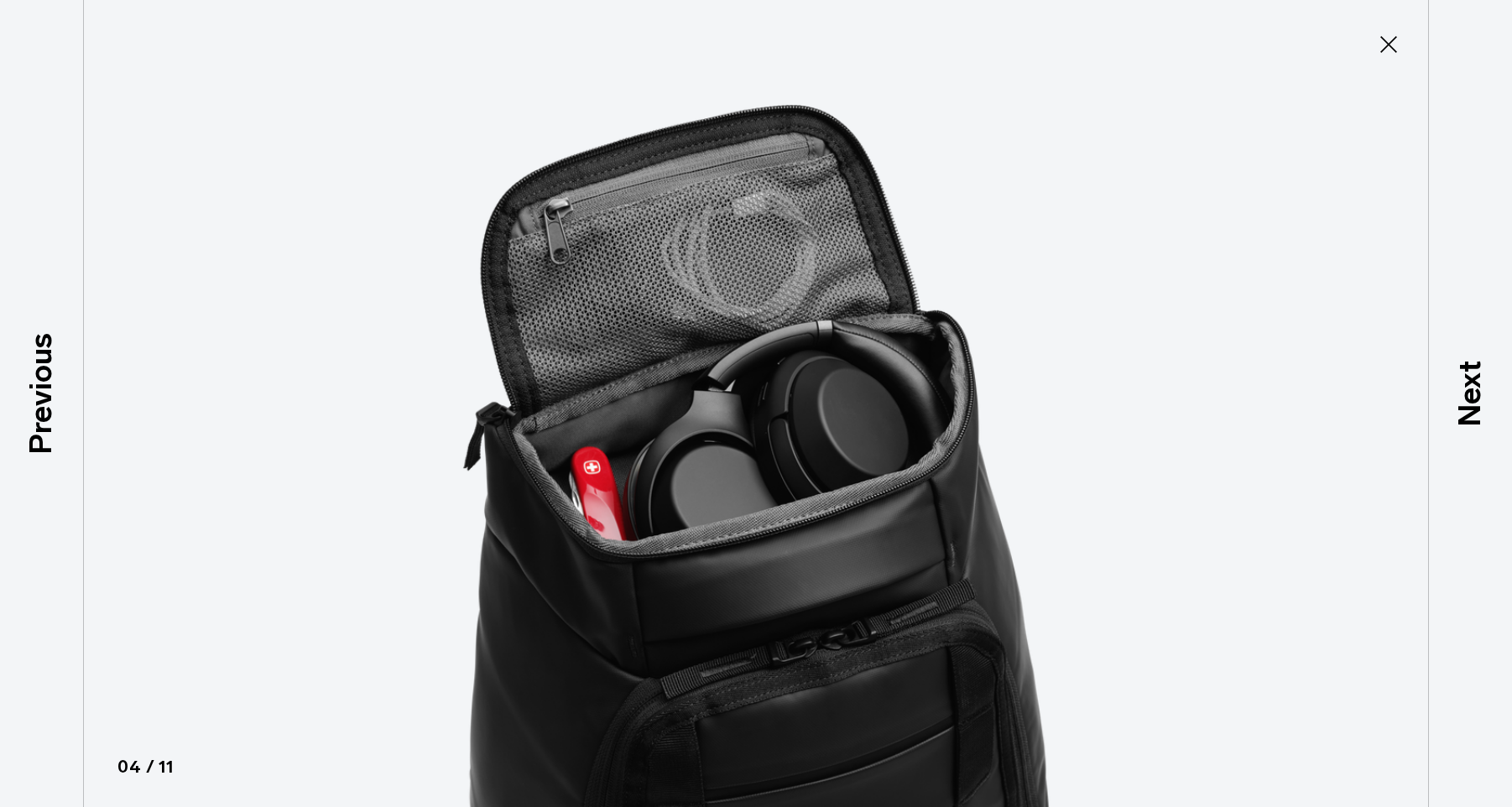
click at [1381, 49] on icon at bounding box center [1388, 44] width 27 height 27
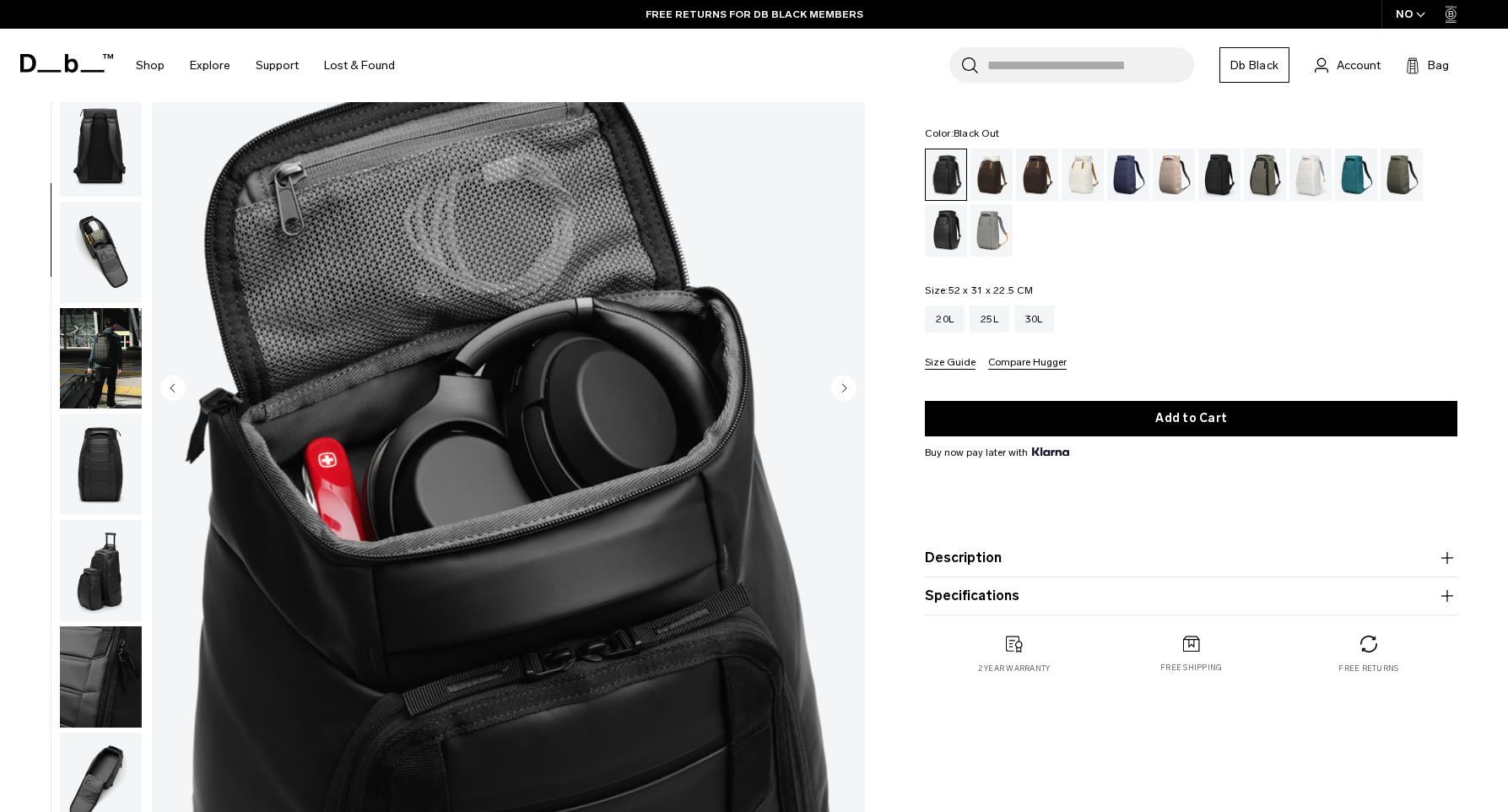
scroll to position [0, 0]
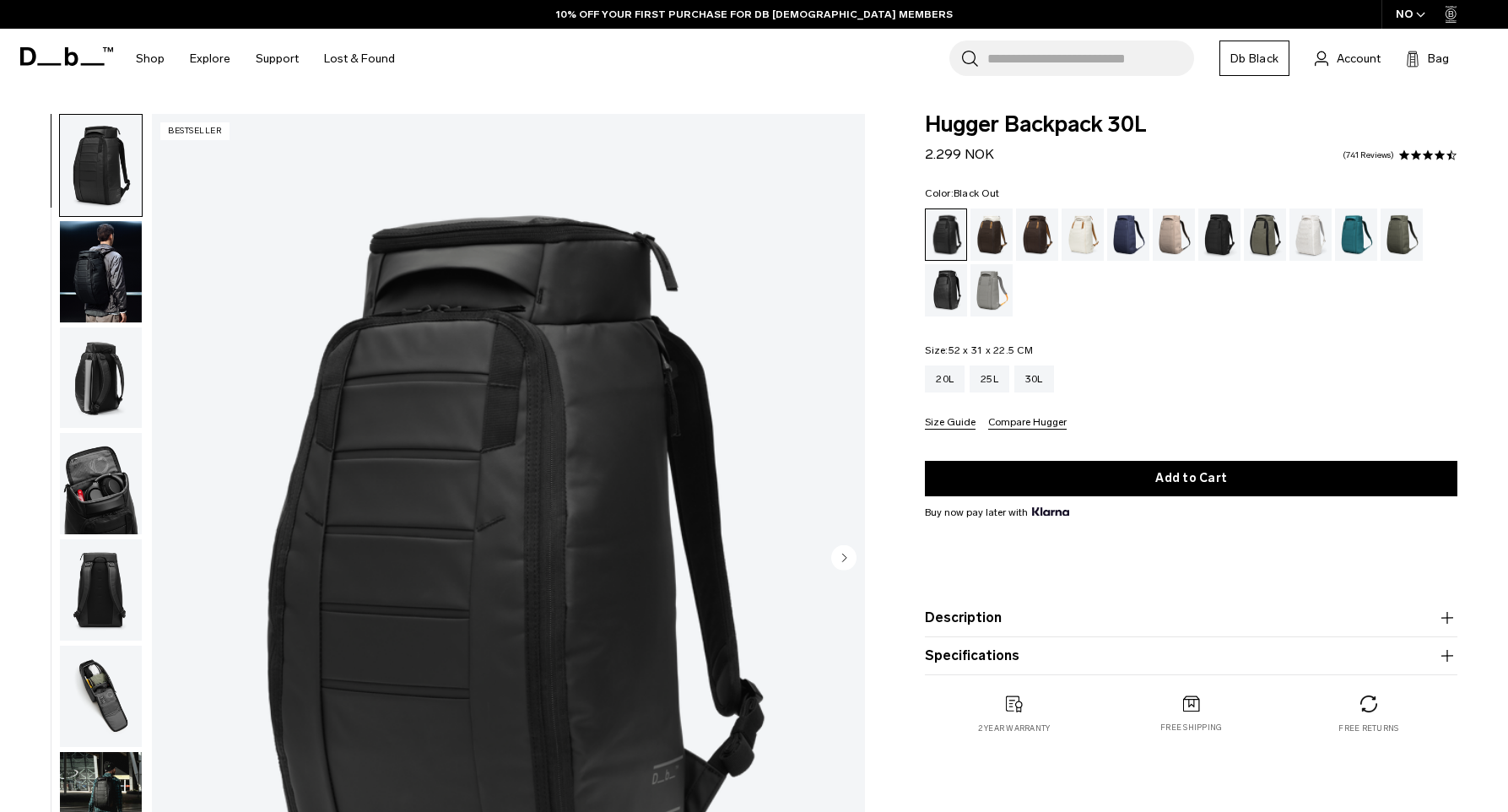
click at [75, 148] on img "button" at bounding box center [100, 166] width 82 height 101
click at [106, 286] on img "button" at bounding box center [100, 272] width 82 height 101
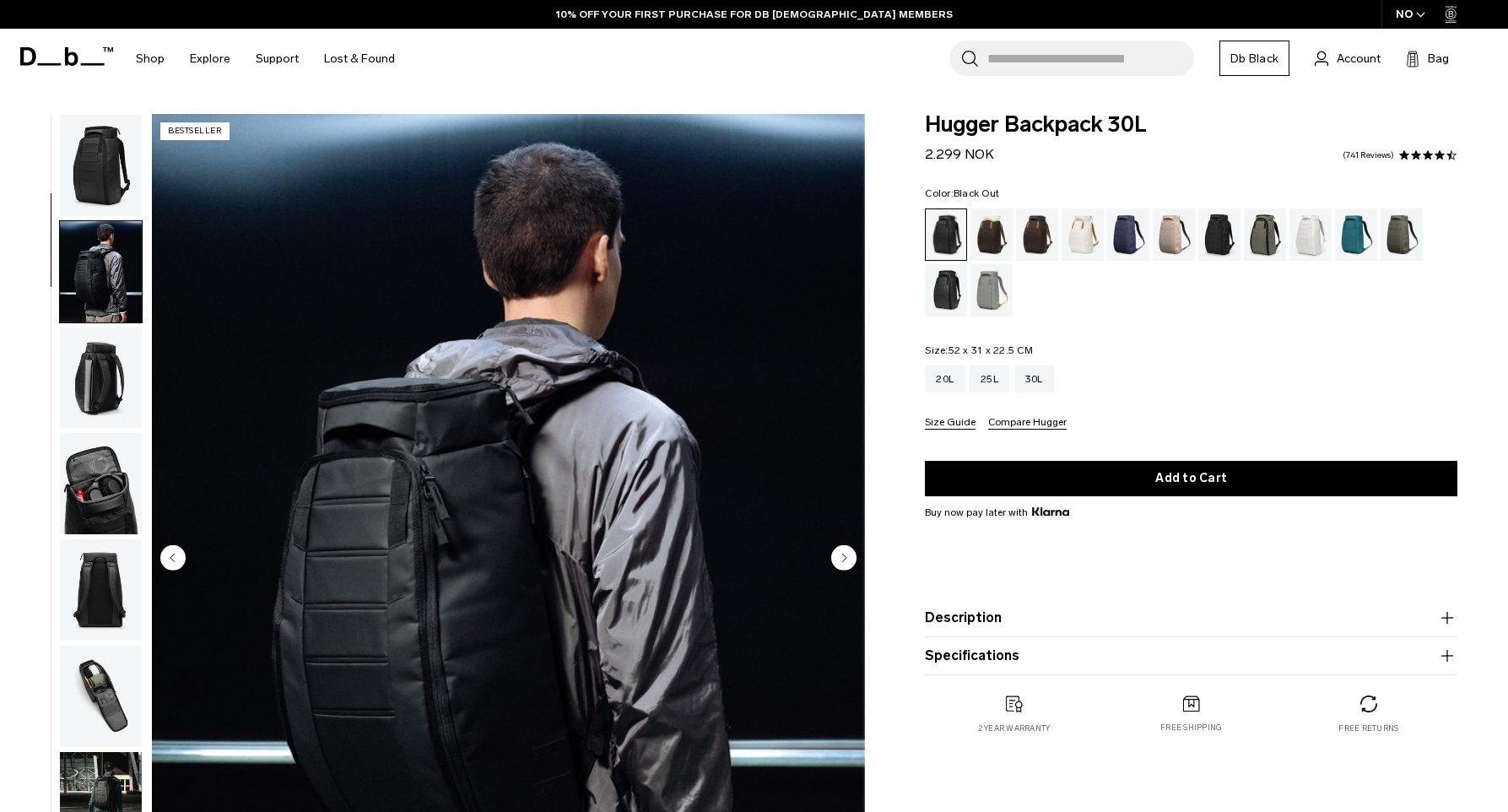
scroll to position [106, 0]
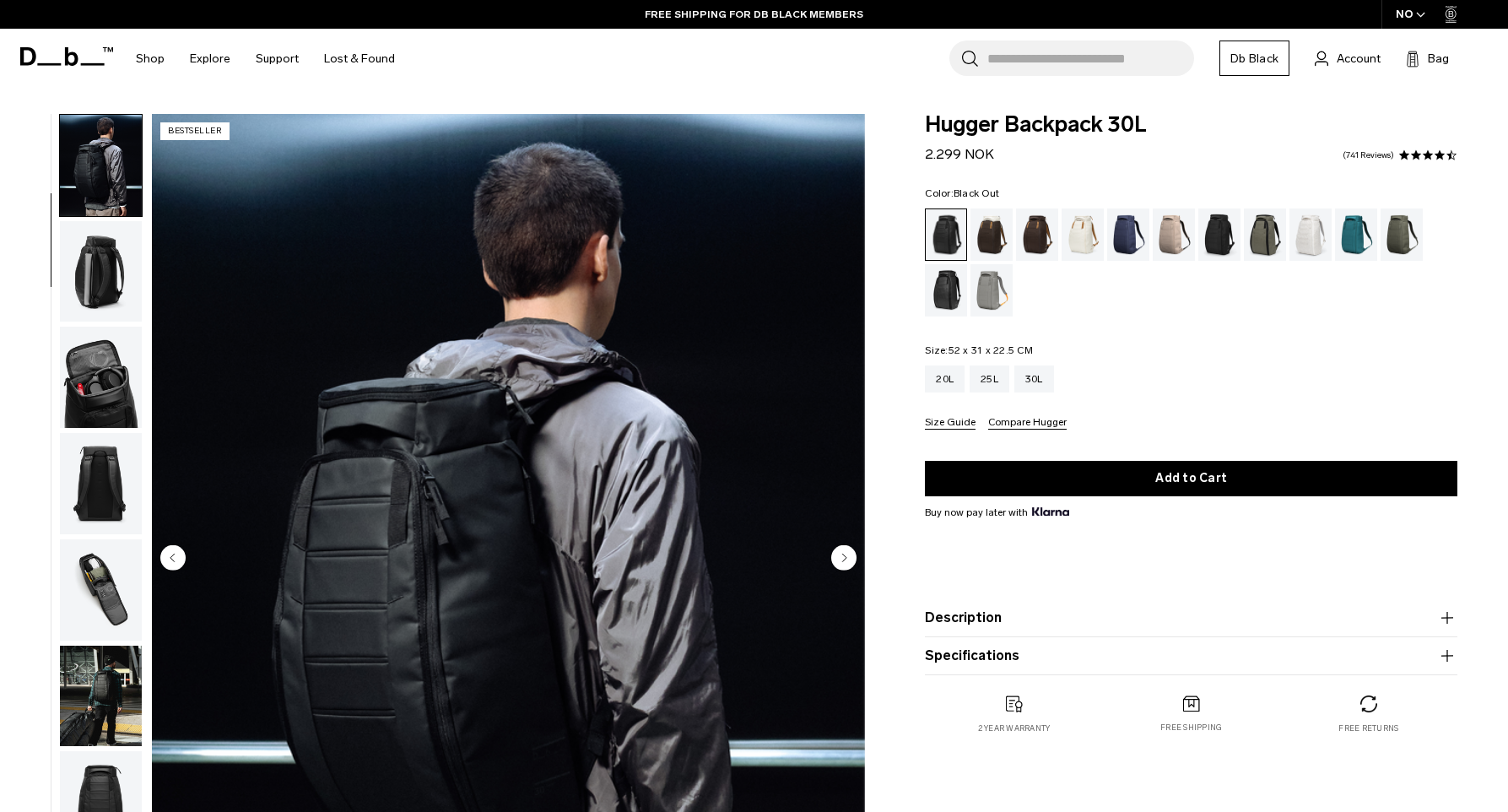
click at [115, 258] on img "button" at bounding box center [100, 272] width 82 height 101
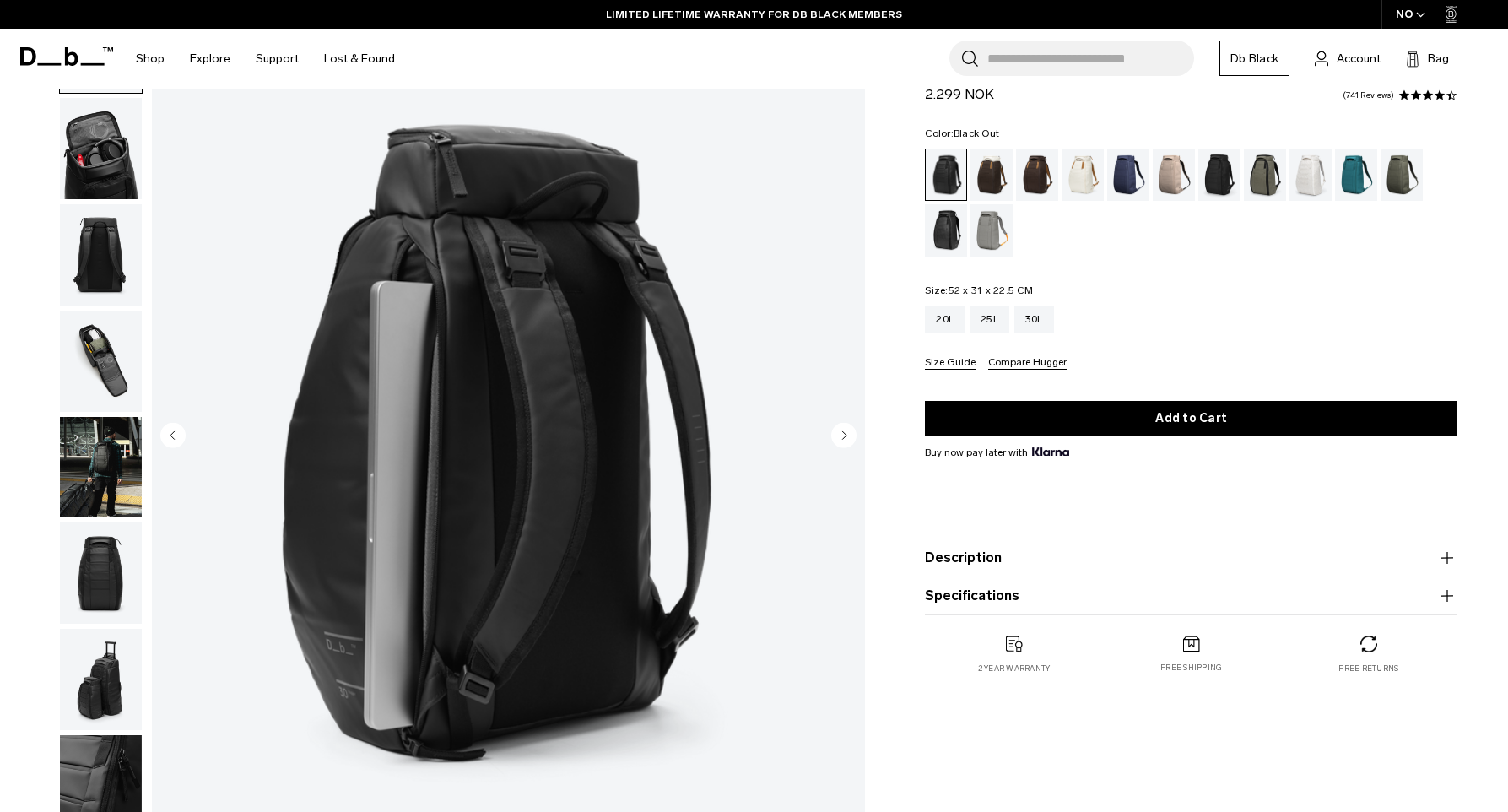
scroll to position [0, 0]
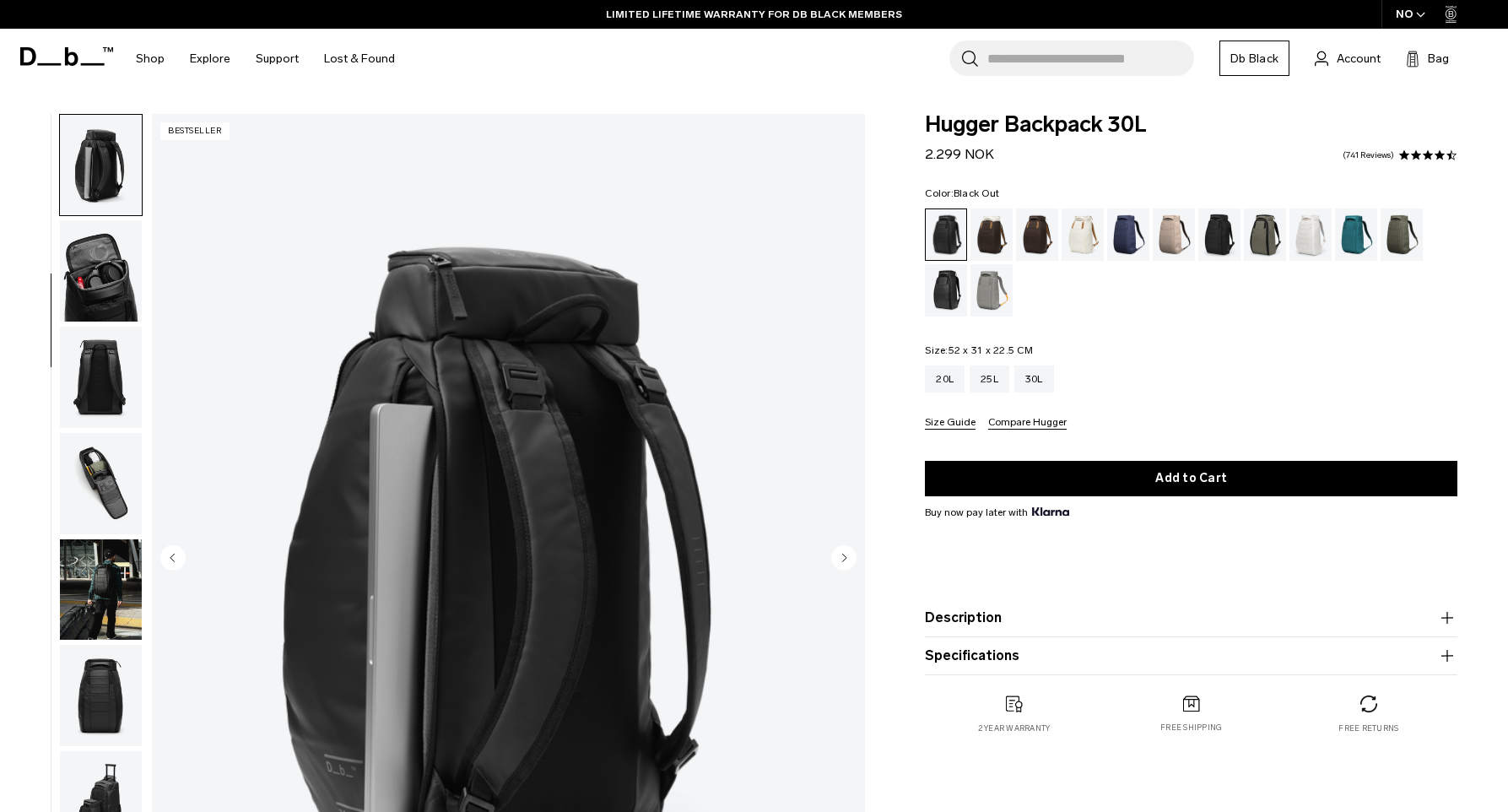
click at [89, 158] on img "button" at bounding box center [100, 166] width 82 height 101
click at [112, 288] on img "button" at bounding box center [100, 271] width 82 height 101
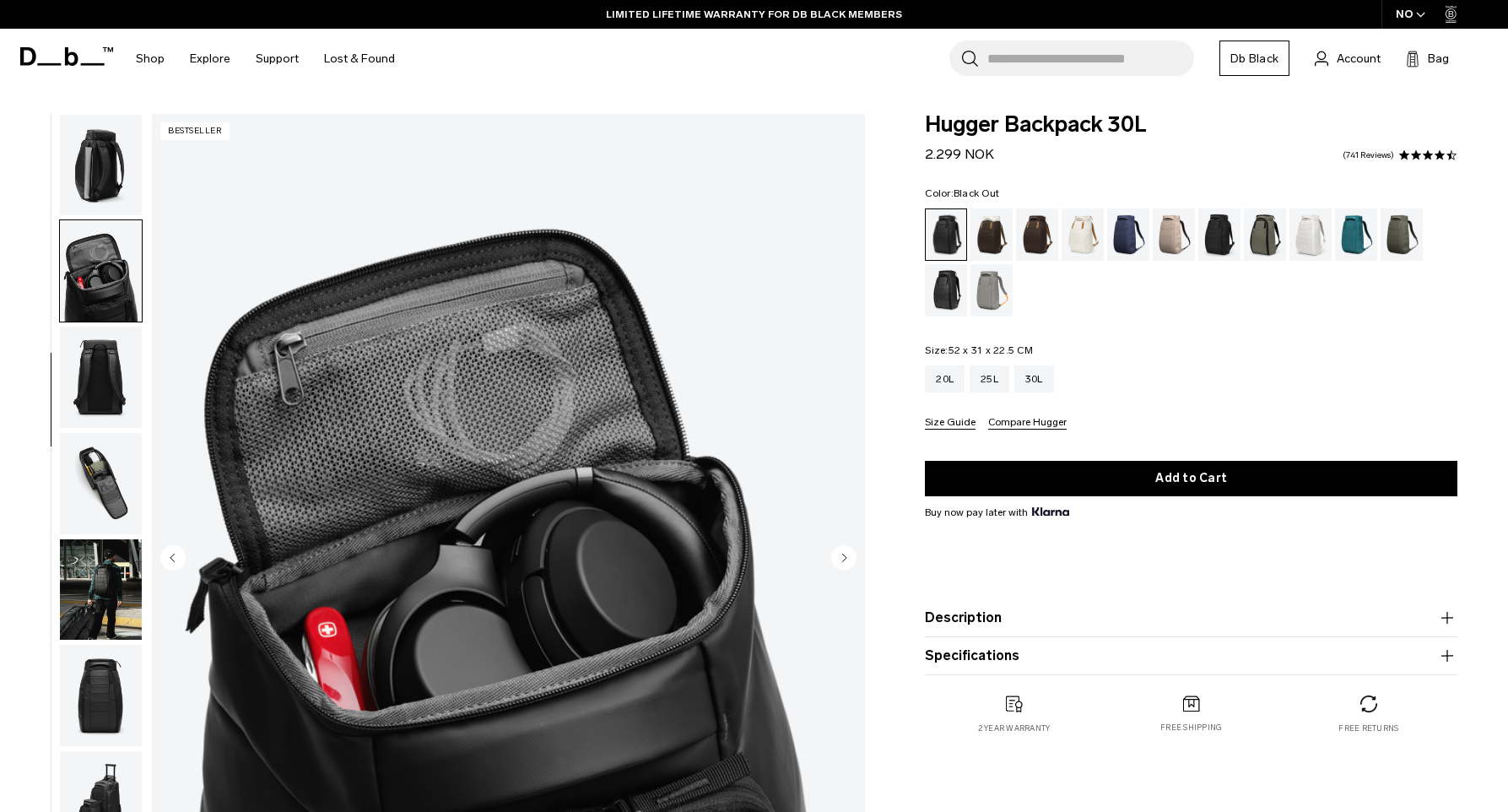
scroll to position [274, 0]
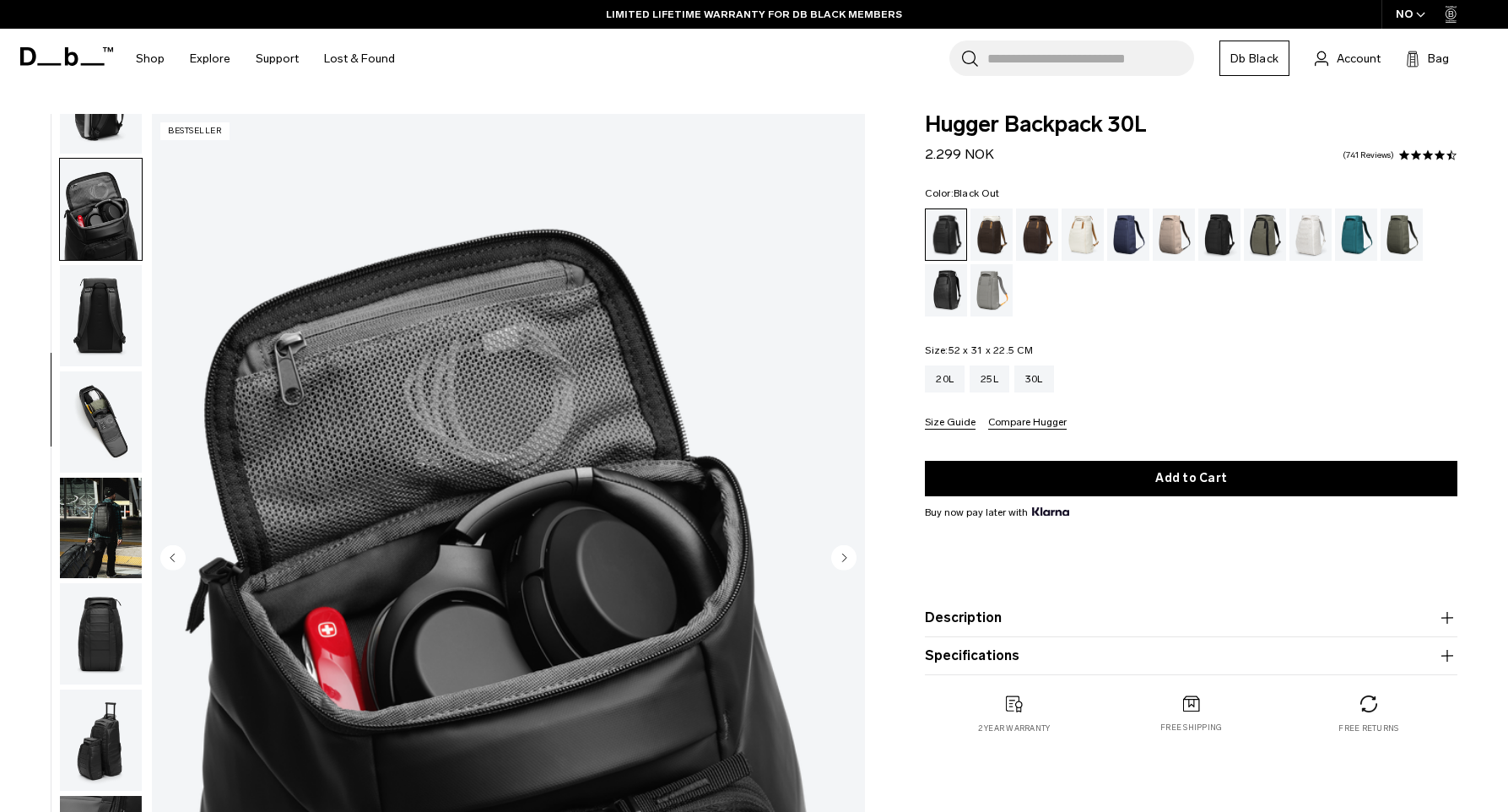
click at [107, 332] on img "button" at bounding box center [100, 316] width 82 height 101
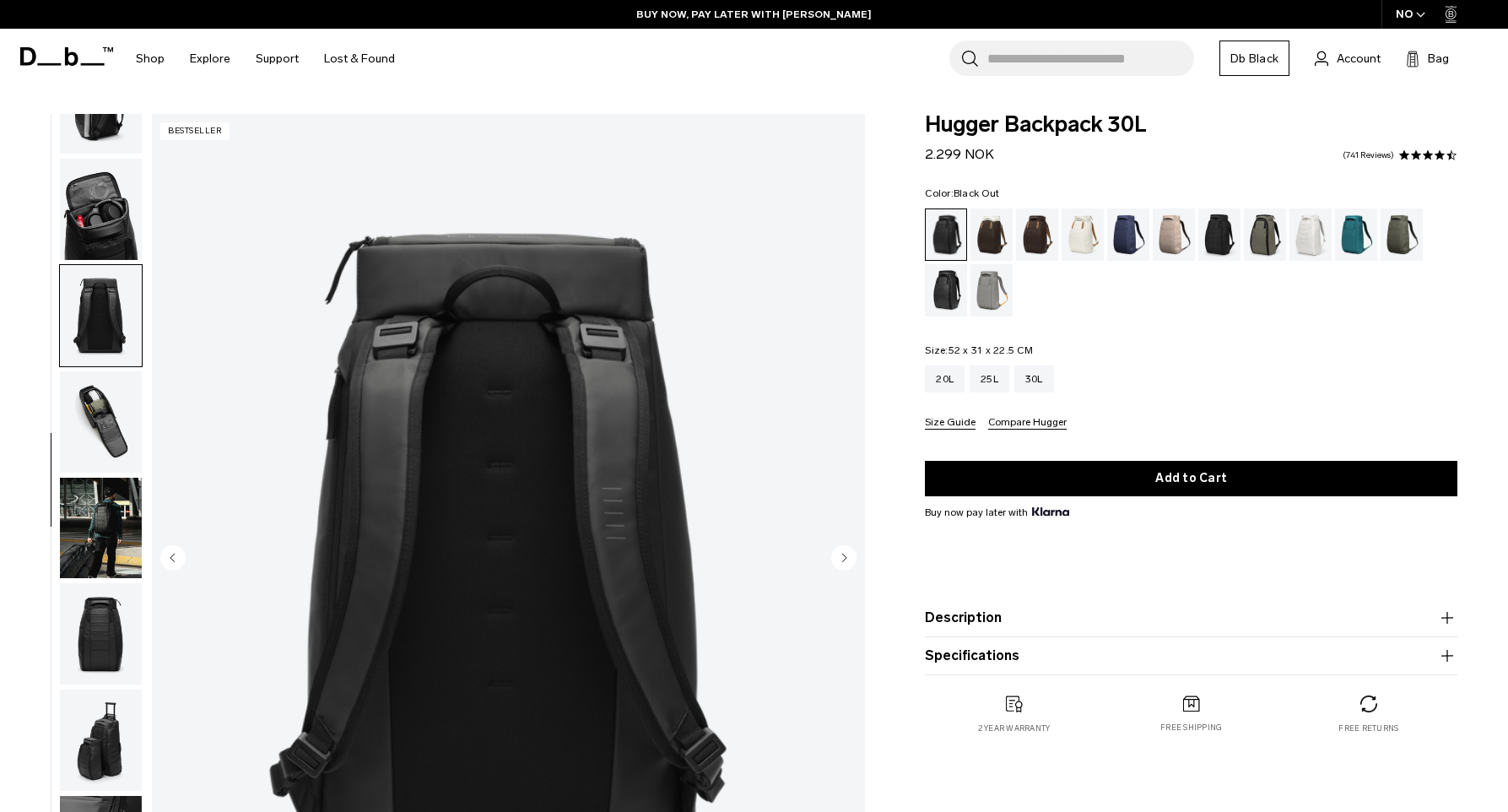
click at [93, 419] on img "button" at bounding box center [100, 422] width 82 height 101
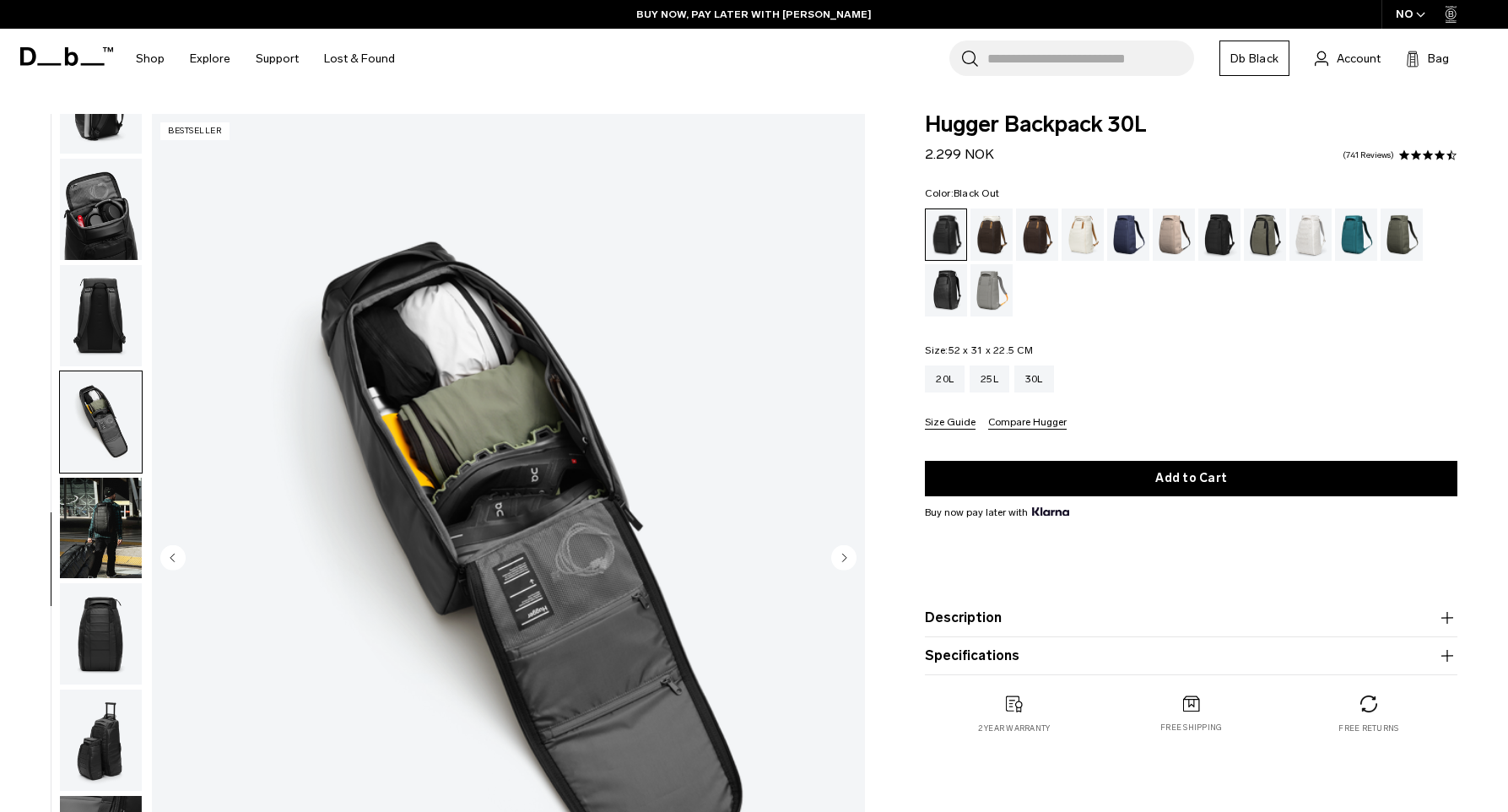
click at [103, 643] on img "button" at bounding box center [100, 633] width 82 height 101
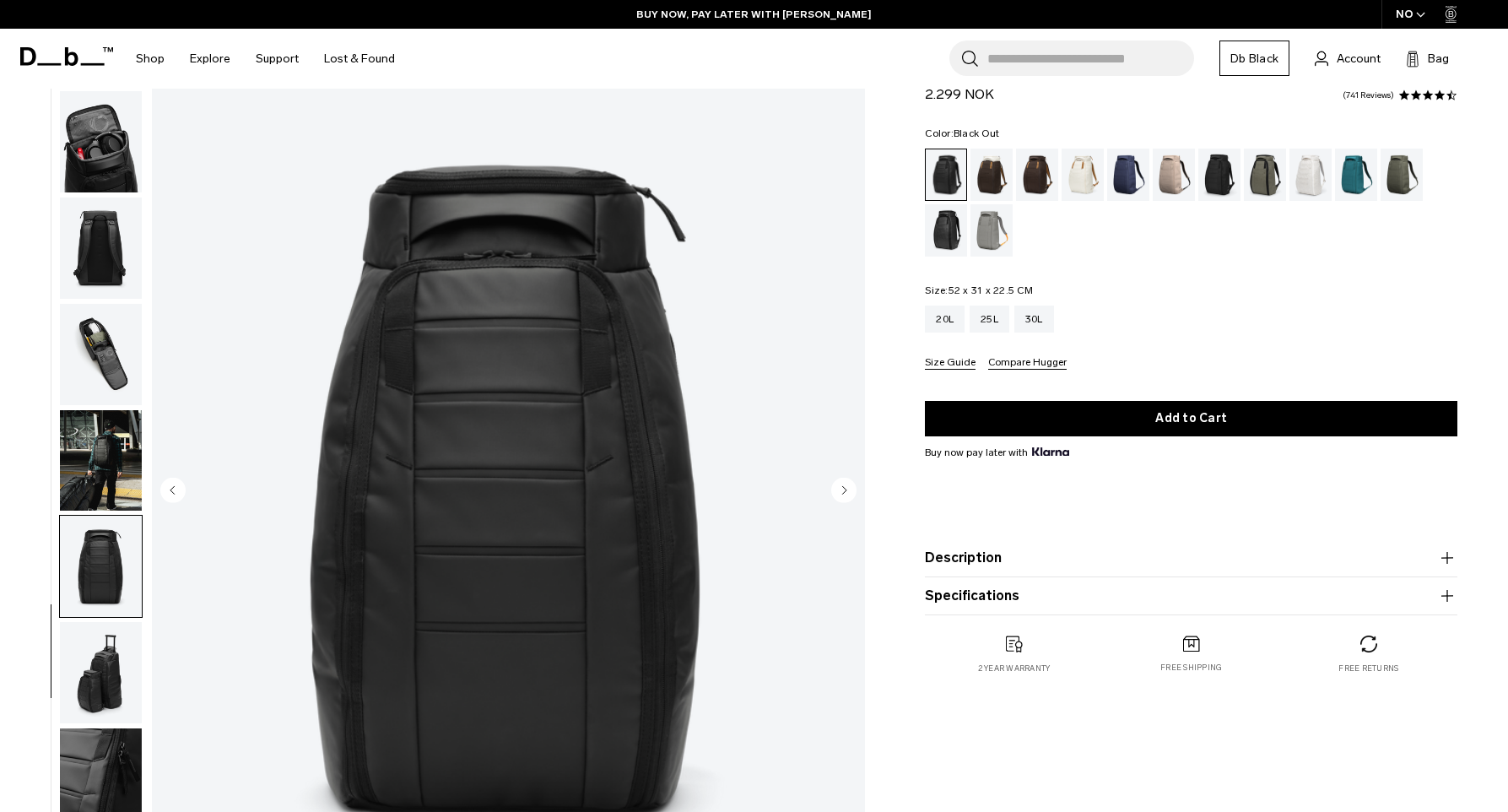
scroll to position [168, 0]
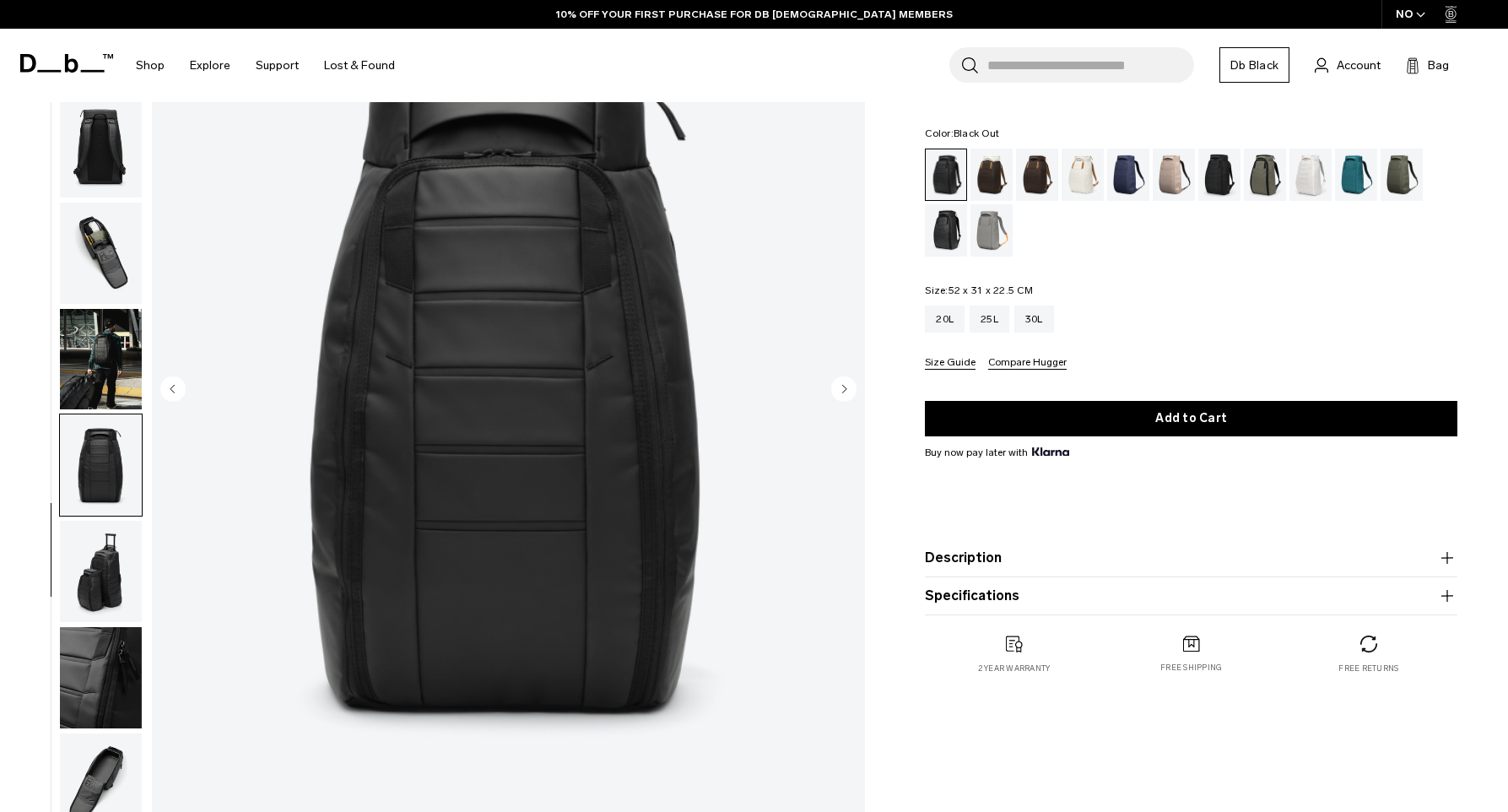
click at [112, 606] on img "button" at bounding box center [100, 572] width 82 height 101
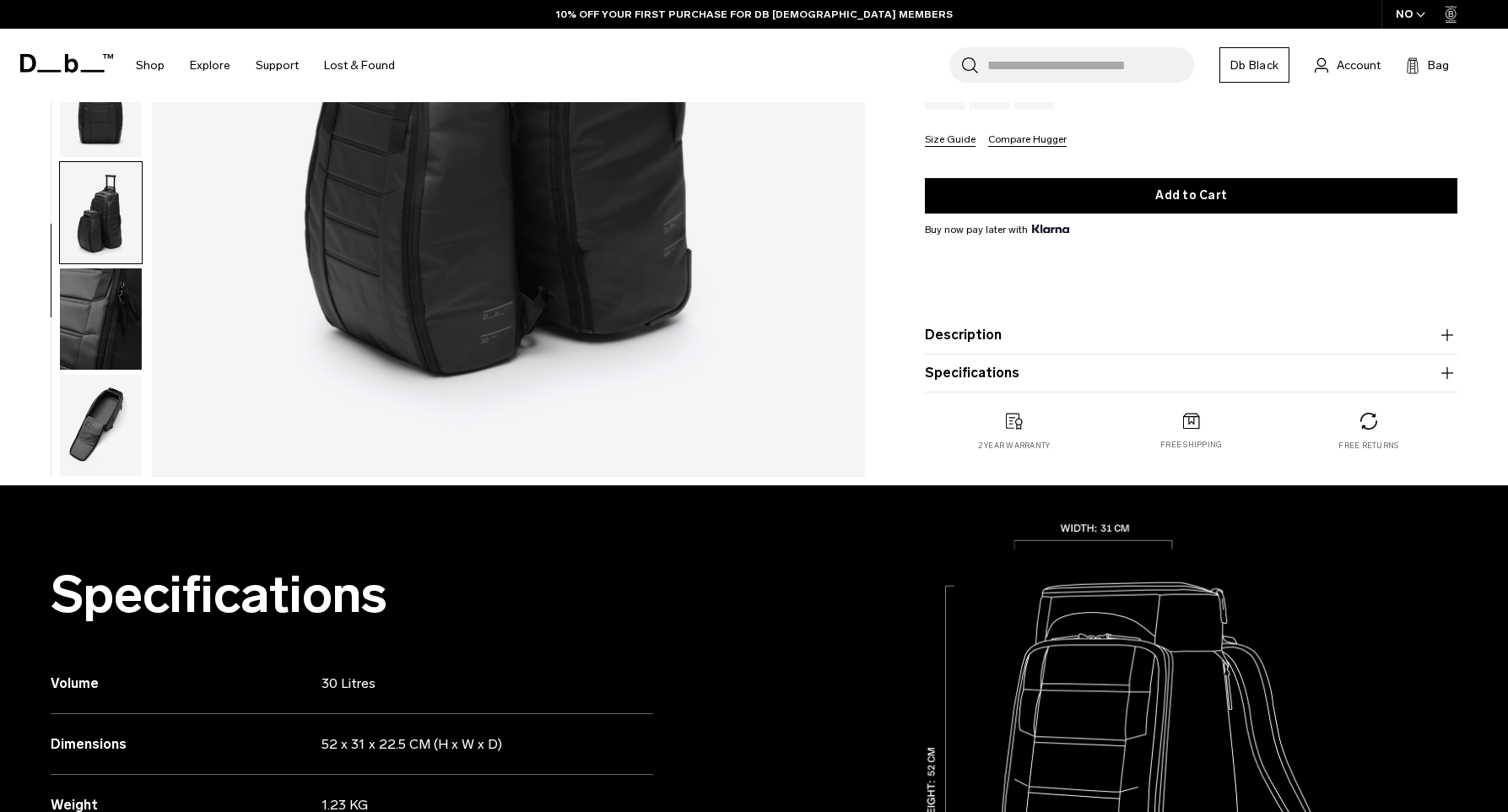
scroll to position [591, 0]
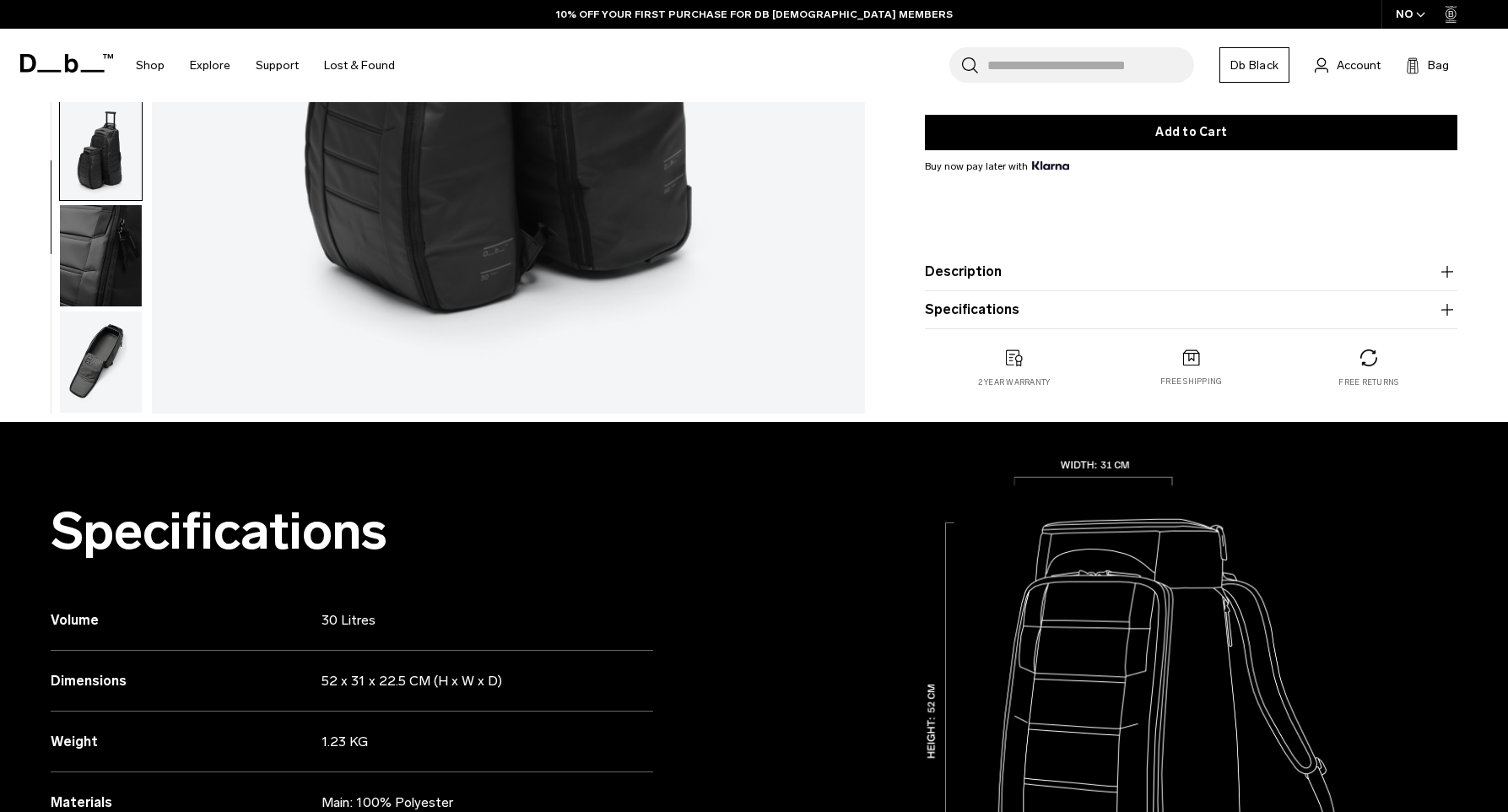
click at [90, 369] on img "button" at bounding box center [100, 362] width 82 height 101
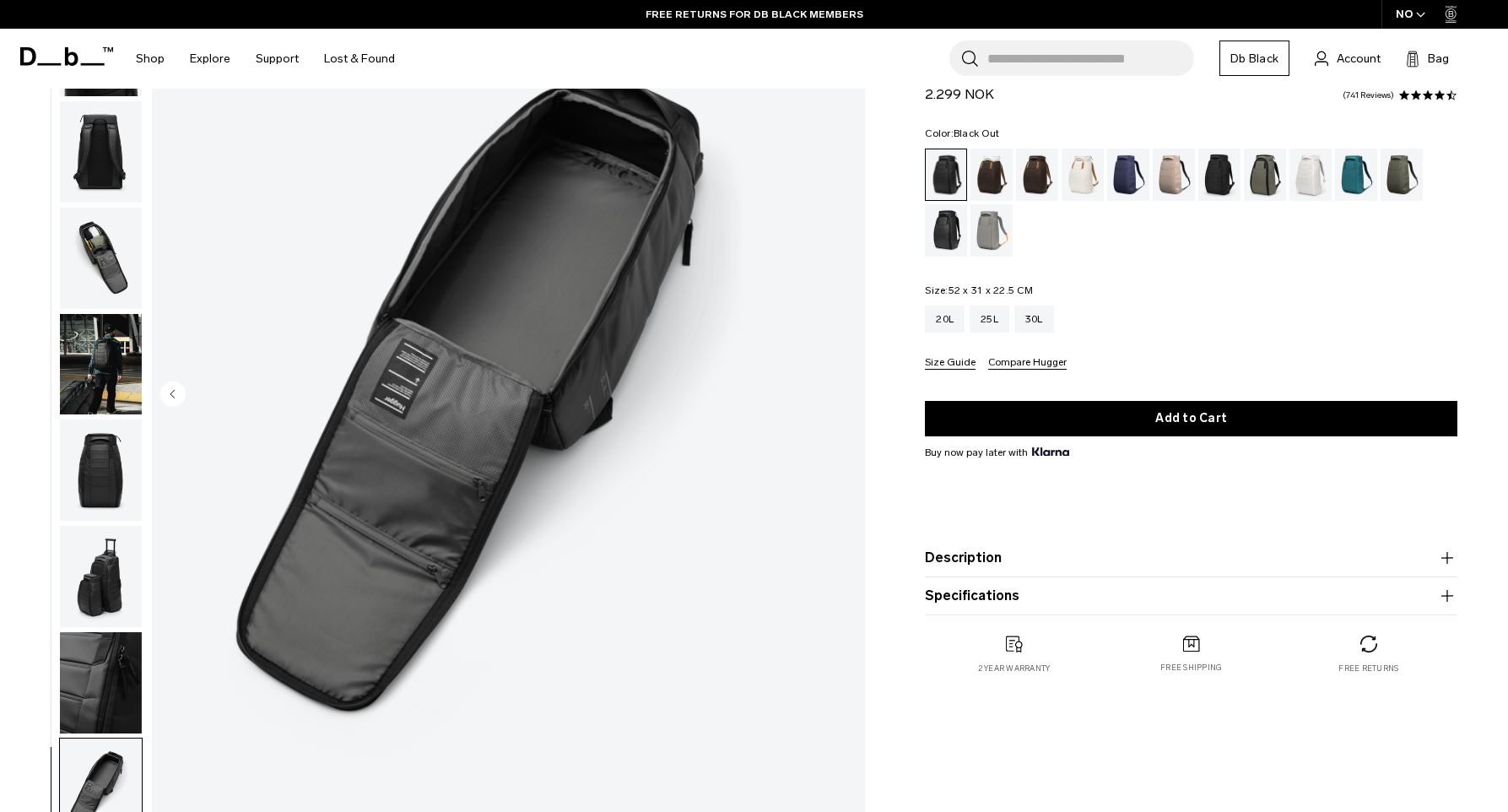
scroll to position [0, 0]
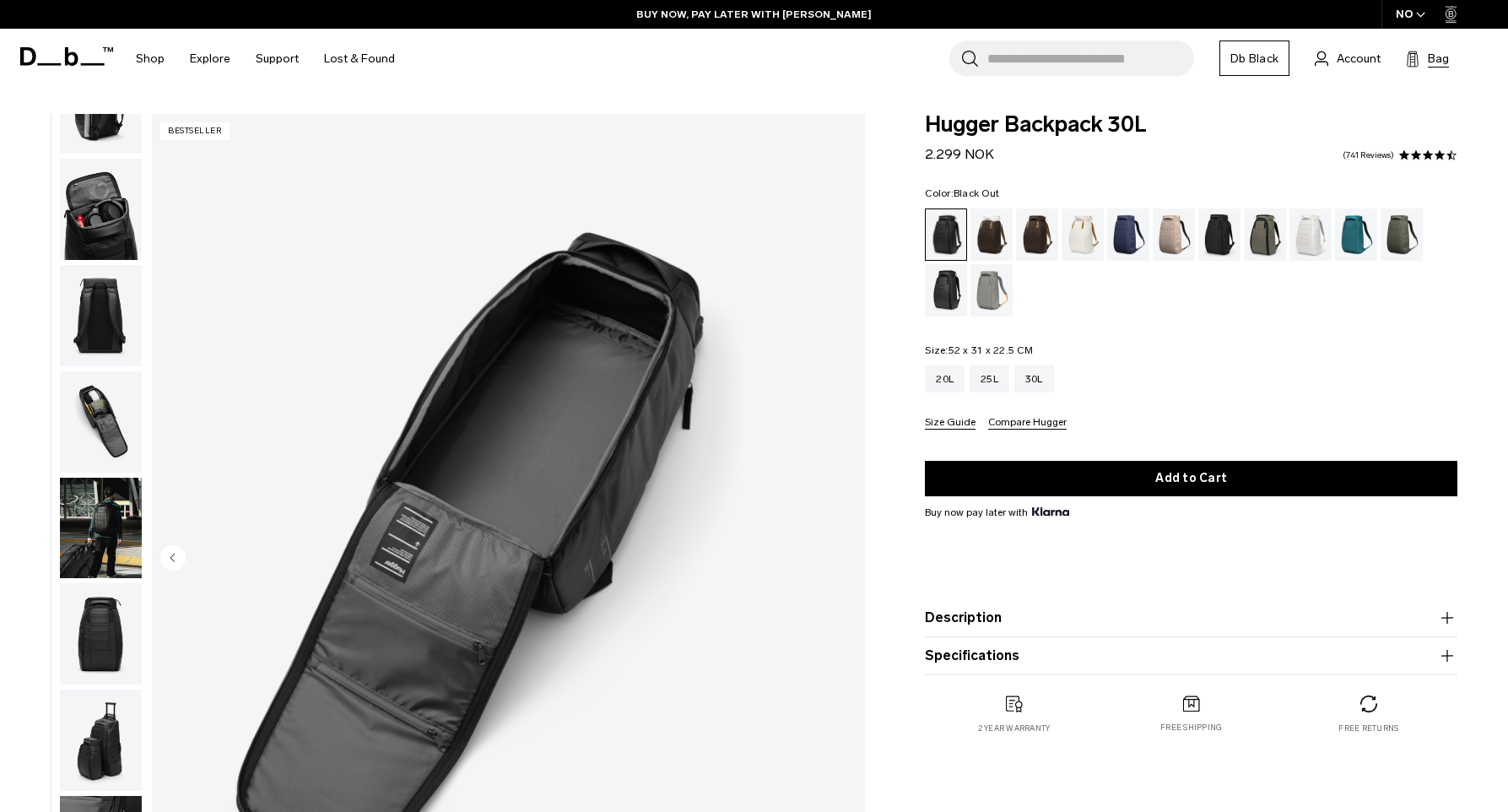
click at [1421, 59] on button "Bag (0)" at bounding box center [1427, 58] width 43 height 20
